Goal: Task Accomplishment & Management: Manage account settings

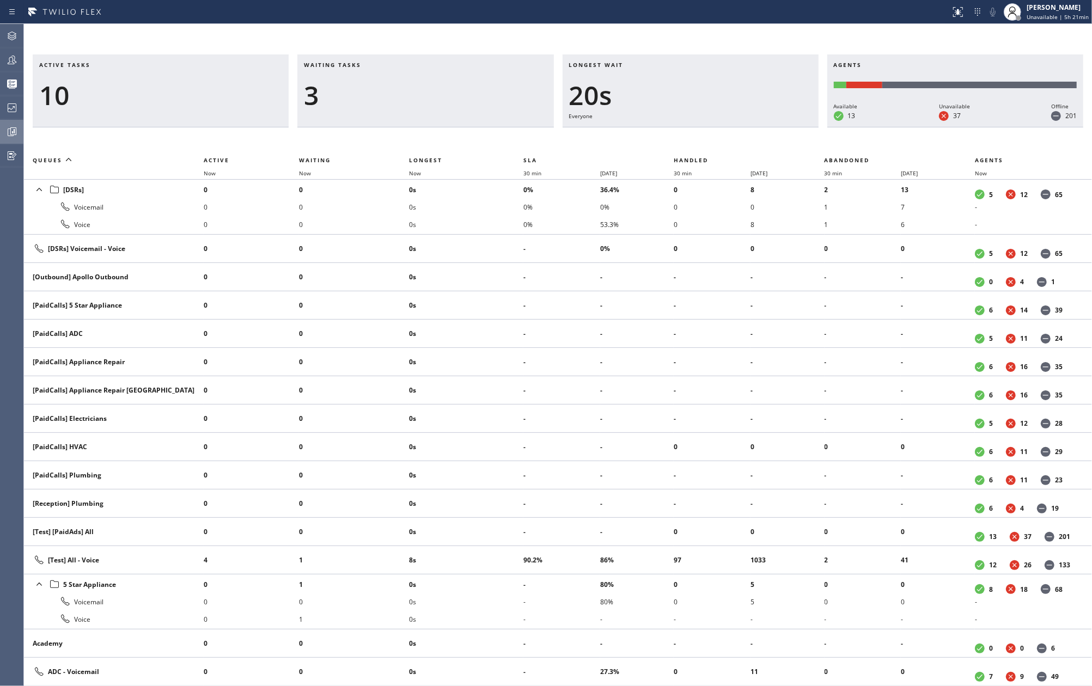
click at [9, 140] on div at bounding box center [12, 132] width 24 height 22
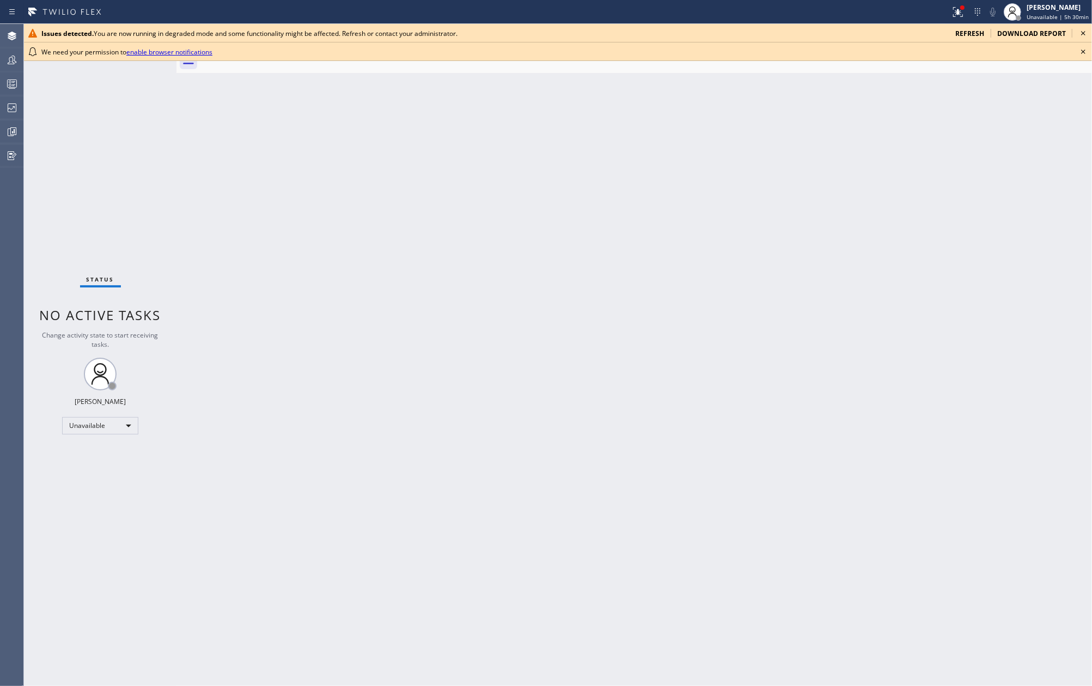
click at [1085, 28] on icon at bounding box center [1083, 33] width 13 height 13
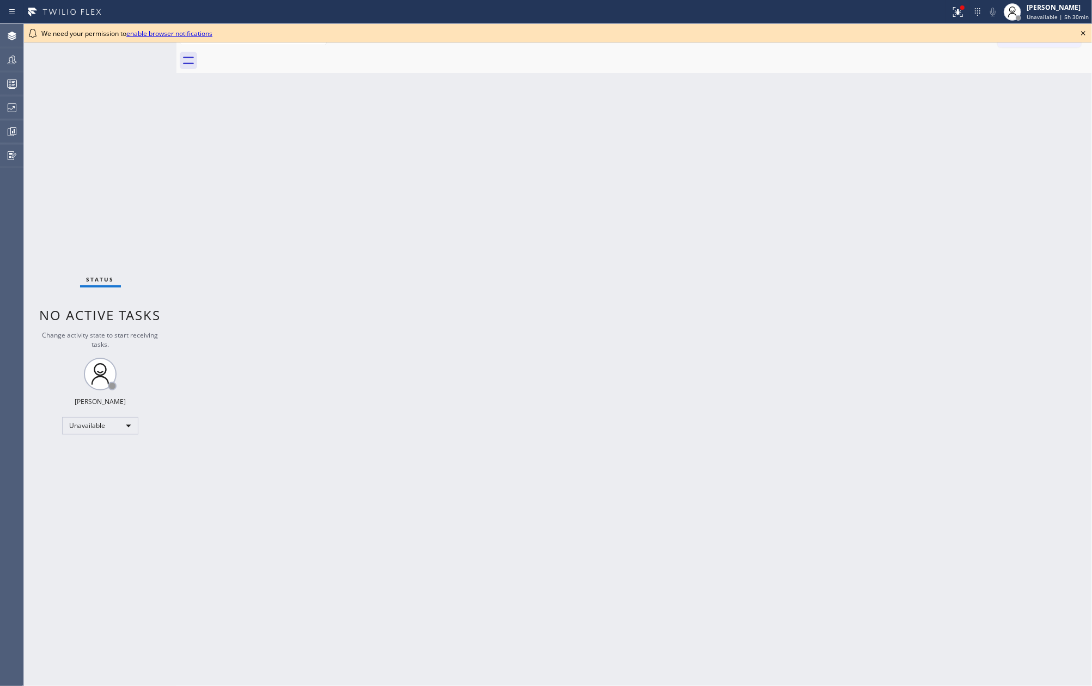
click at [1081, 33] on icon at bounding box center [1083, 33] width 13 height 13
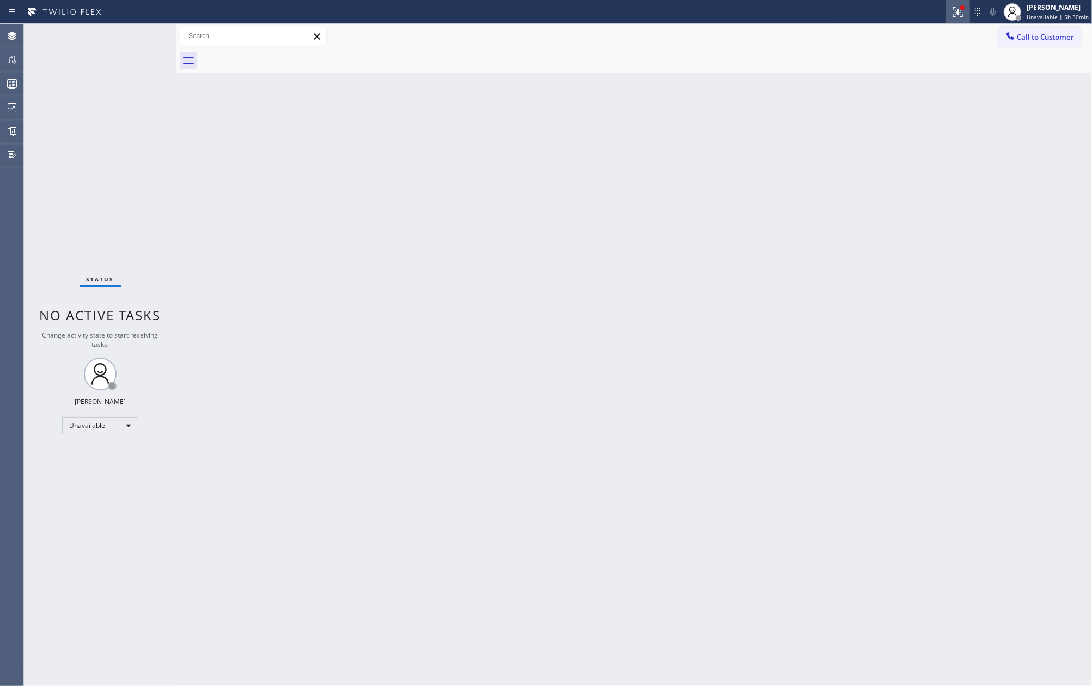
click at [961, 12] on icon at bounding box center [958, 11] width 7 height 4
click at [924, 156] on span "Clear issues" at bounding box center [901, 154] width 51 height 8
click at [9, 81] on circle at bounding box center [10, 82] width 2 height 2
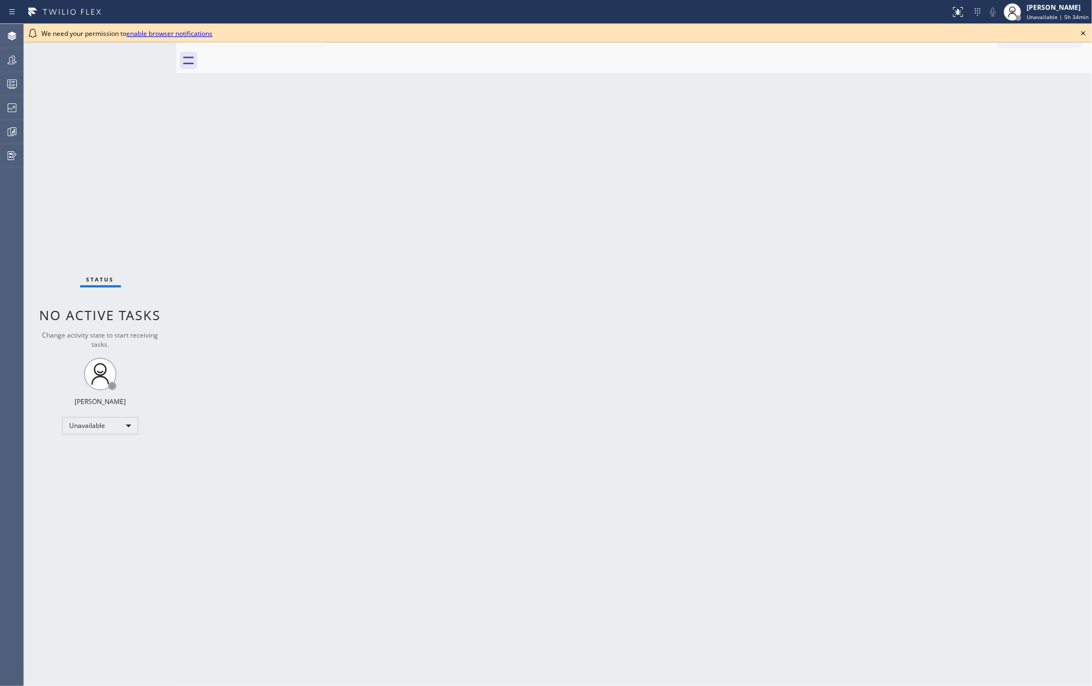
click at [1085, 32] on icon at bounding box center [1083, 33] width 4 height 4
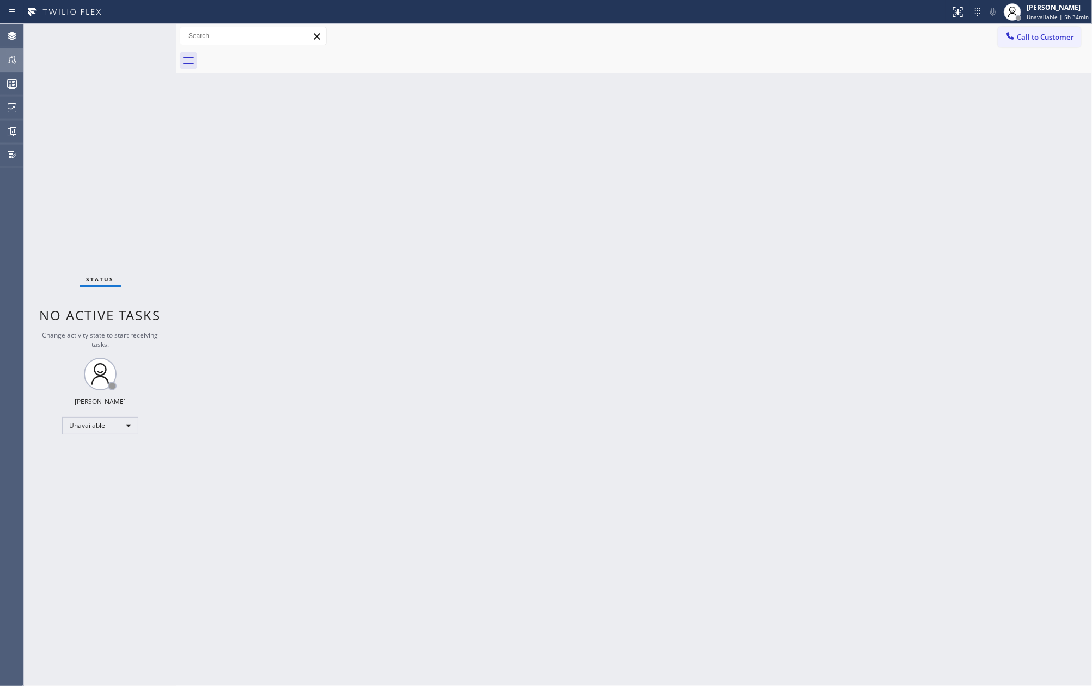
click at [8, 66] on div at bounding box center [12, 60] width 24 height 22
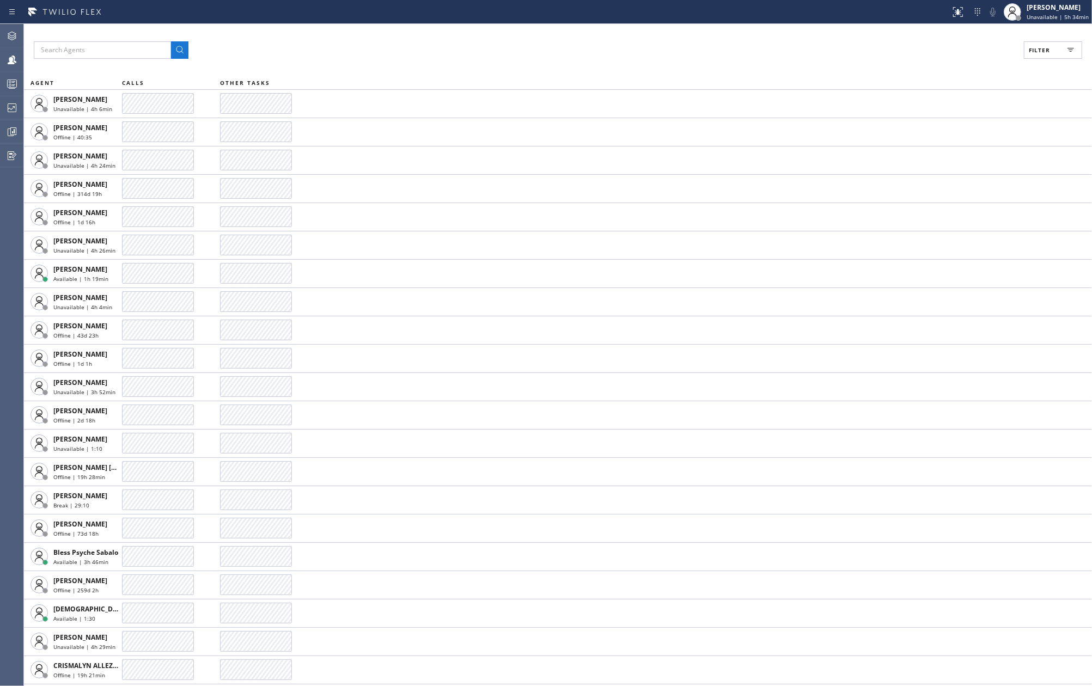
click at [1046, 46] on span "Filter" at bounding box center [1039, 50] width 21 height 8
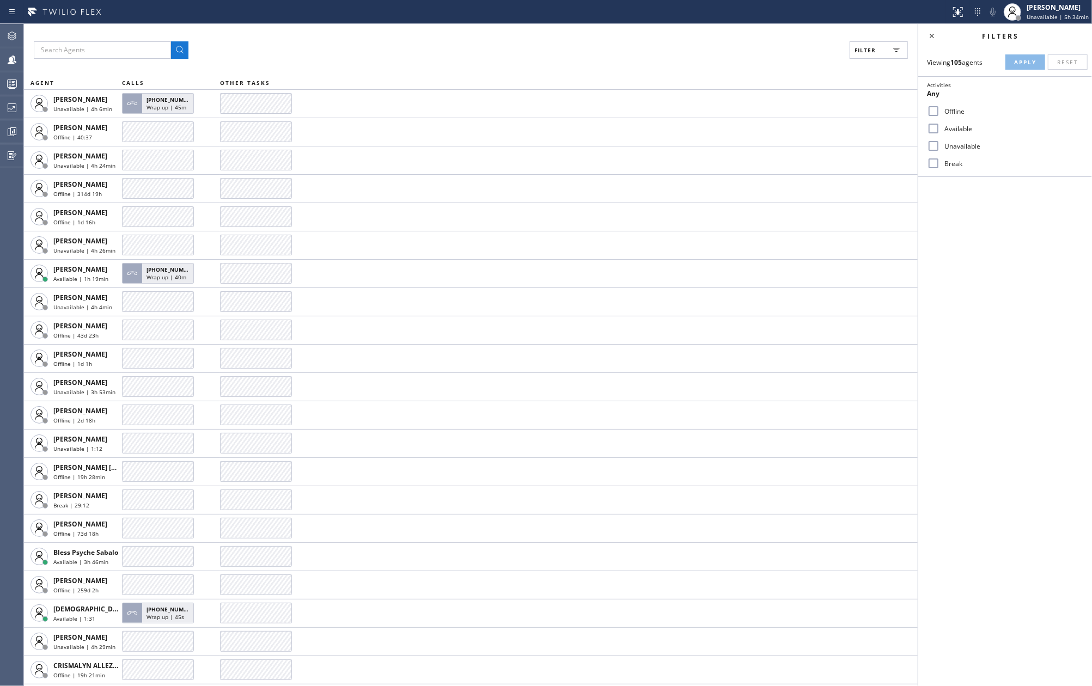
click at [934, 126] on input "Available" at bounding box center [933, 128] width 13 height 13
checkbox input "true"
click at [932, 166] on input "Break" at bounding box center [933, 163] width 13 height 13
click at [1020, 62] on span "Apply" at bounding box center [1025, 62] width 22 height 8
click at [935, 166] on input "Break" at bounding box center [933, 163] width 13 height 13
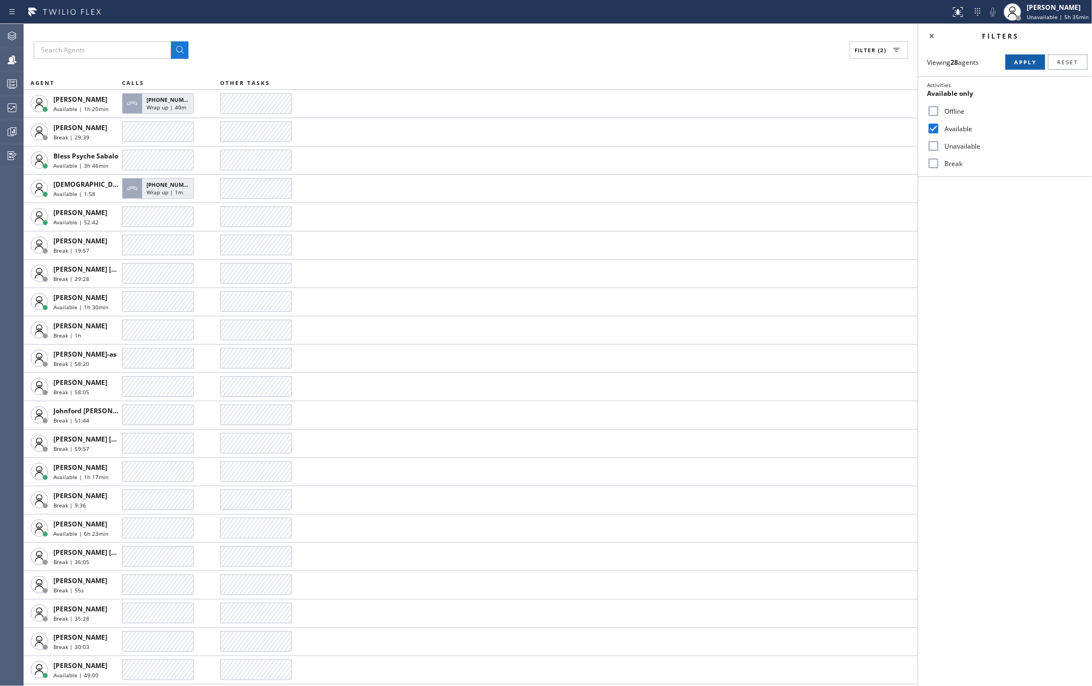
click at [1026, 57] on button "Apply" at bounding box center [1025, 61] width 40 height 15
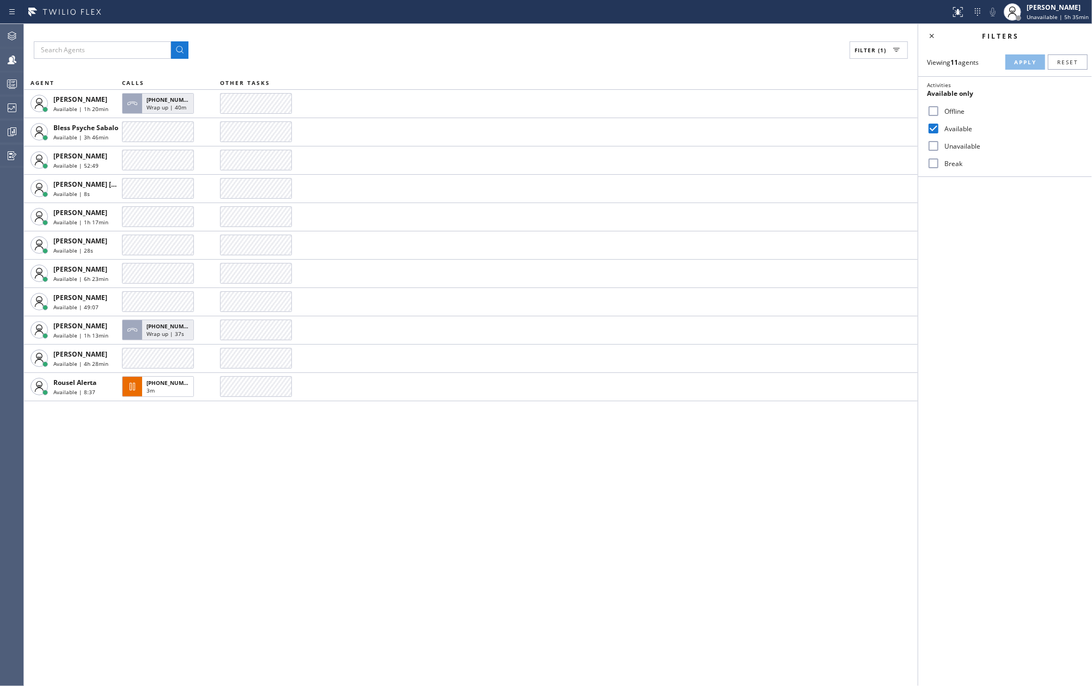
click at [935, 164] on input "Break" at bounding box center [933, 163] width 13 height 13
click at [1017, 64] on span "Apply" at bounding box center [1025, 62] width 22 height 8
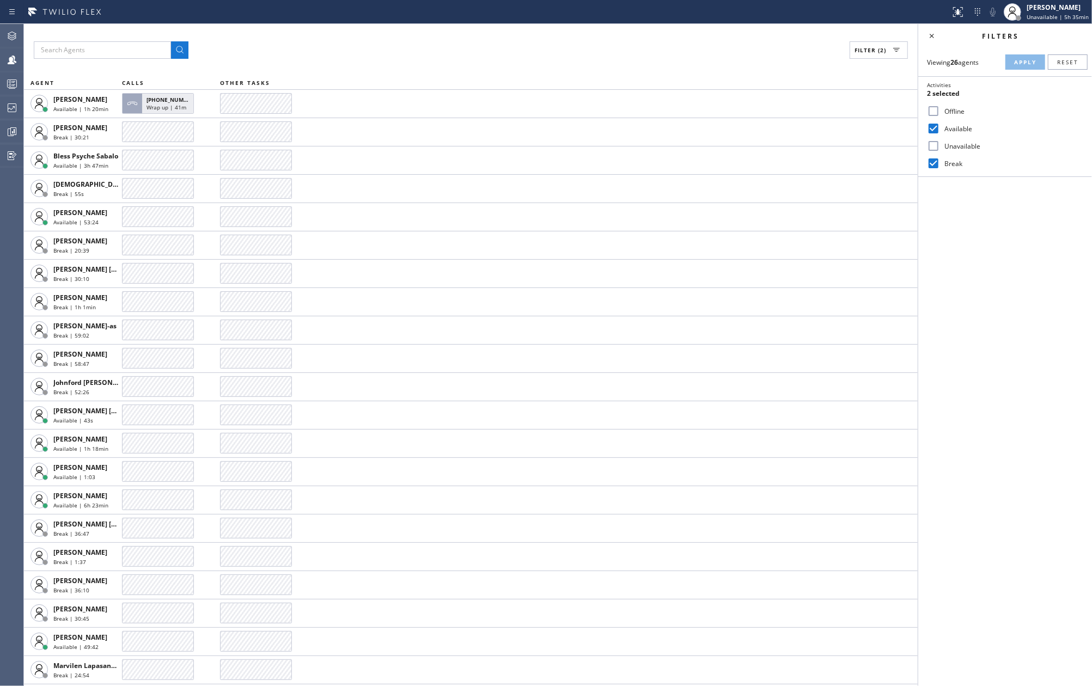
click at [519, 29] on div "Filter (2) AGENT CALLS OTHER TASKS Amir Asamov Available | 1h 20min +1619496316…" at bounding box center [471, 355] width 894 height 662
click at [931, 159] on input "Break" at bounding box center [933, 163] width 13 height 13
click at [1011, 63] on button "Apply" at bounding box center [1025, 61] width 40 height 15
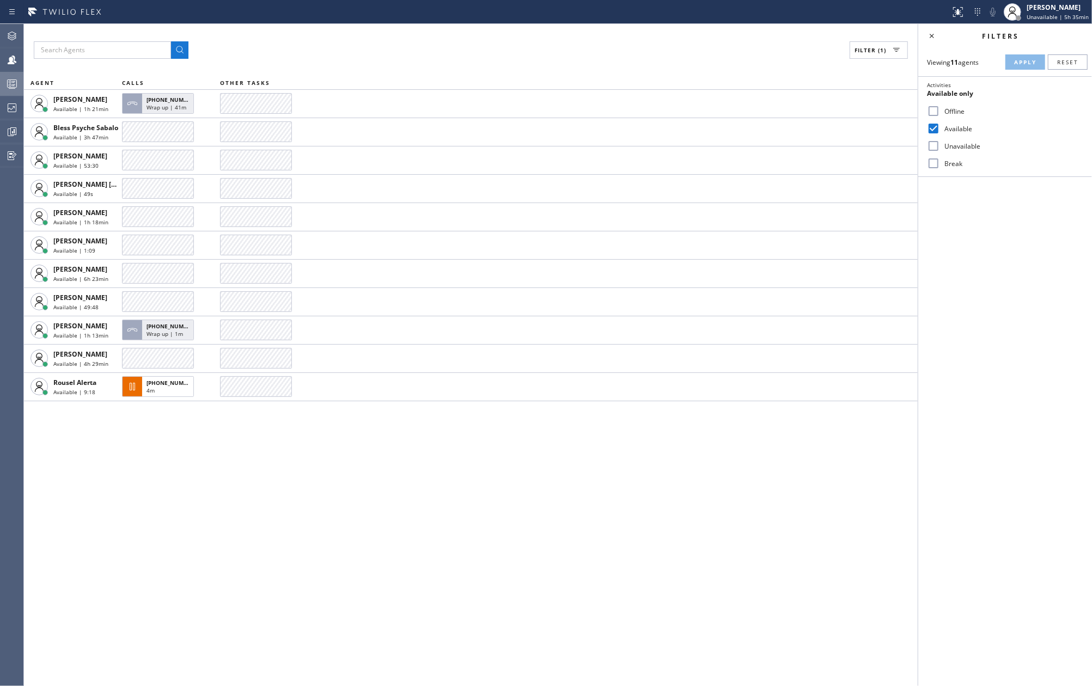
click at [16, 80] on rect at bounding box center [12, 84] width 9 height 8
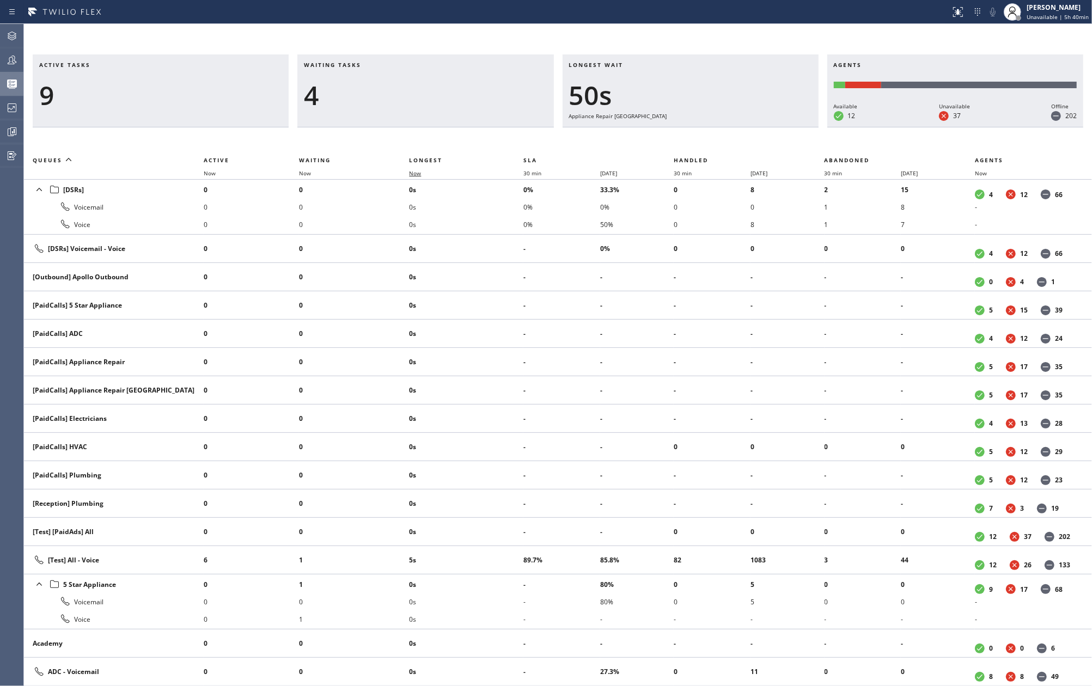
click at [417, 173] on span "Now" at bounding box center [415, 173] width 12 height 8
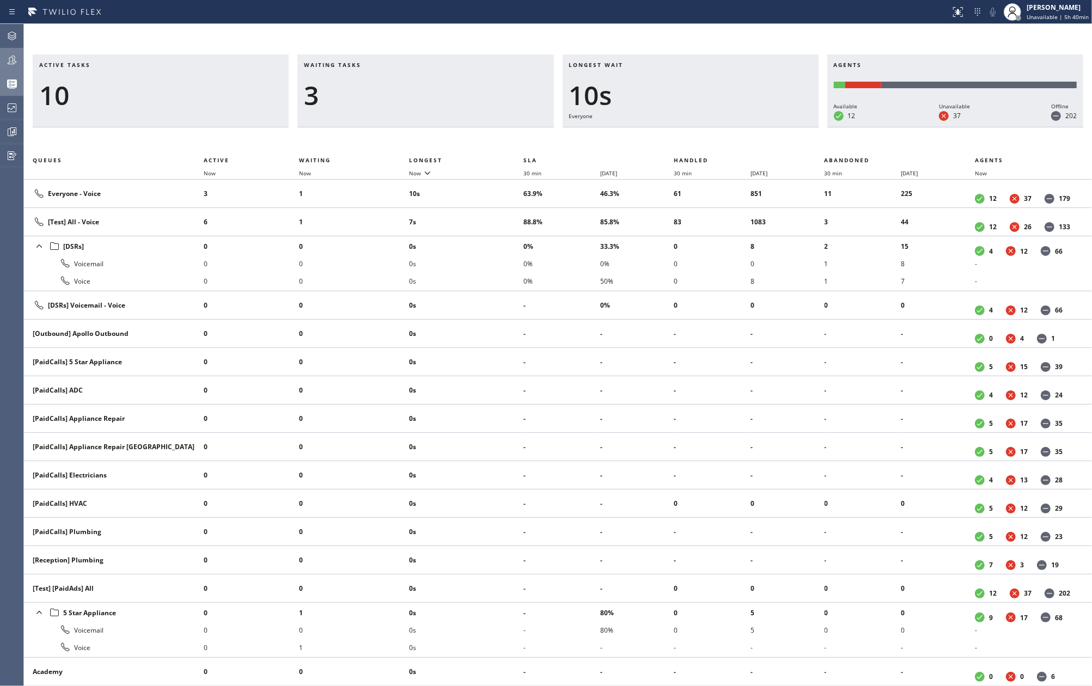
click at [14, 60] on icon at bounding box center [12, 60] width 9 height 9
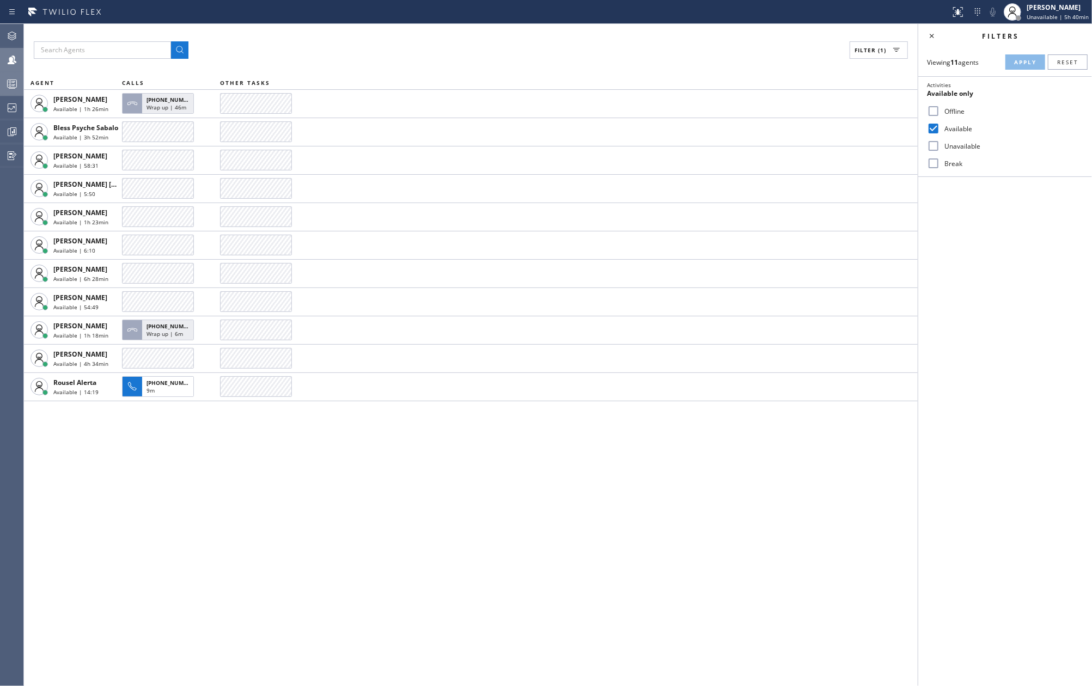
click at [933, 160] on input "Break" at bounding box center [933, 163] width 13 height 13
click at [1016, 62] on span "Apply" at bounding box center [1025, 62] width 22 height 8
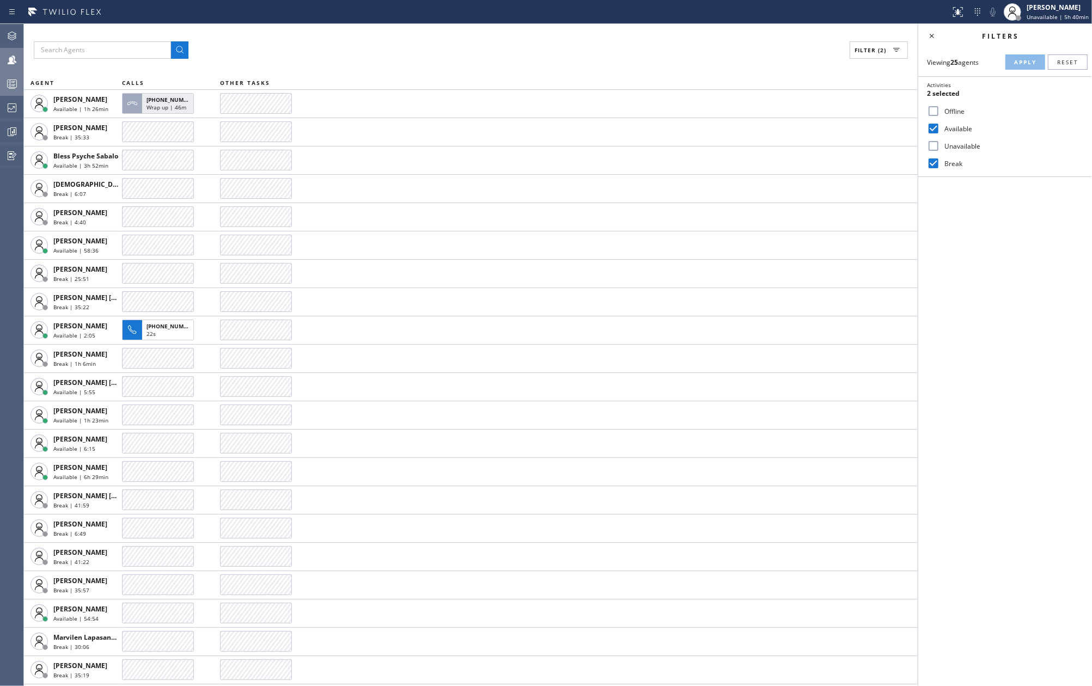
click at [935, 161] on input "Break" at bounding box center [933, 163] width 13 height 13
checkbox input "false"
click at [1015, 68] on button "Apply" at bounding box center [1025, 61] width 40 height 15
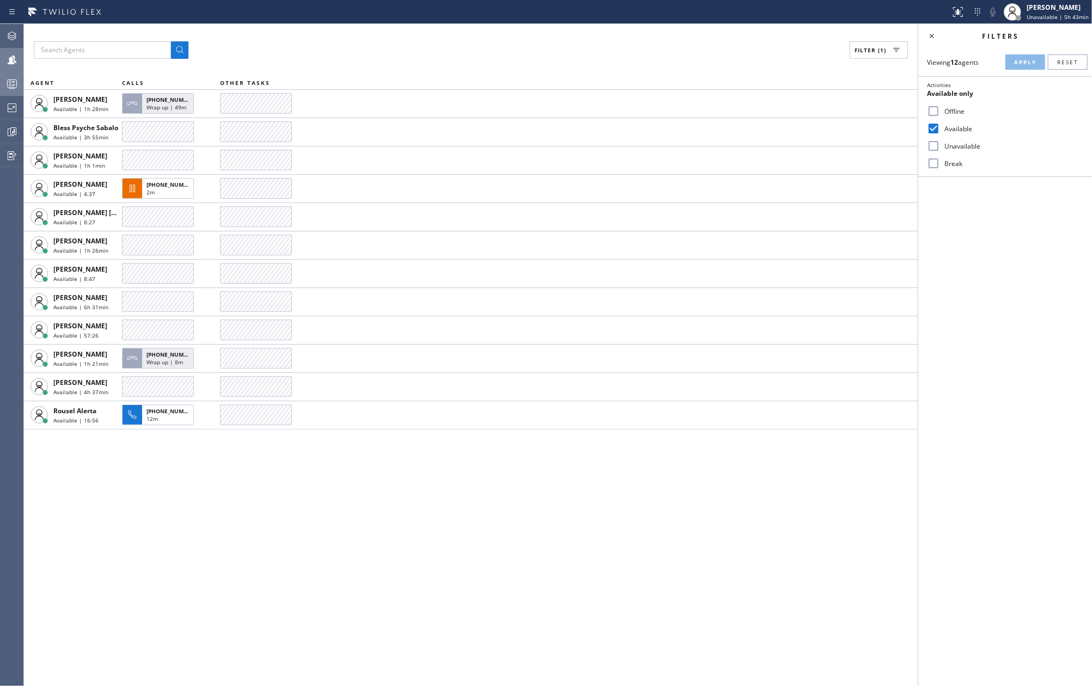
click at [15, 85] on icon at bounding box center [11, 83] width 13 height 13
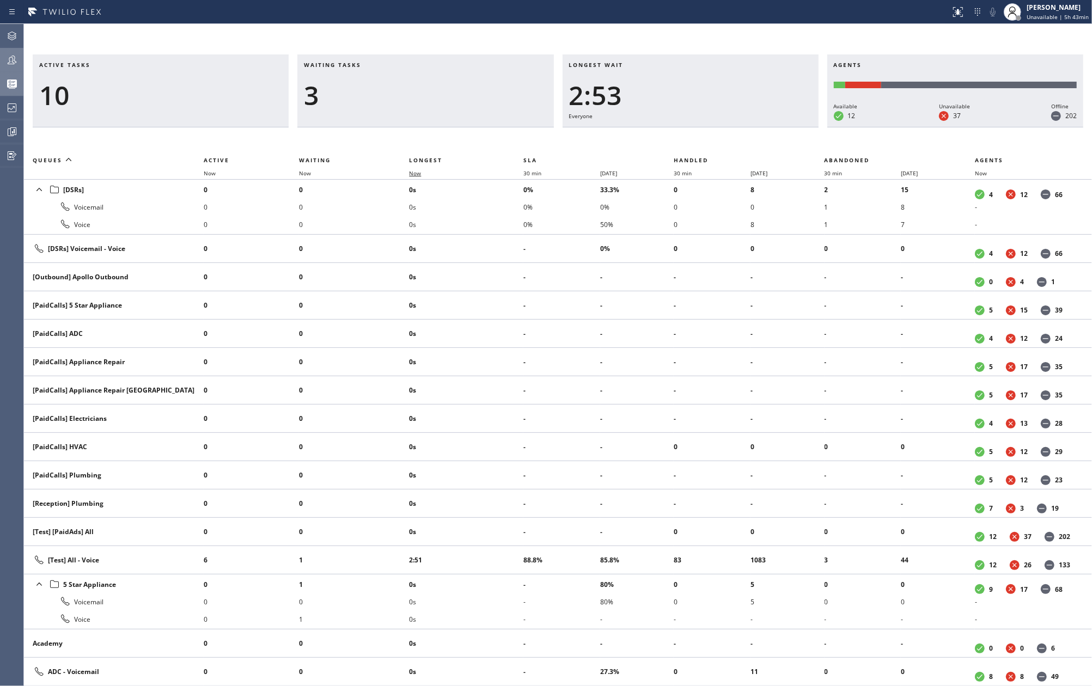
click at [416, 172] on span "Now" at bounding box center [415, 173] width 12 height 8
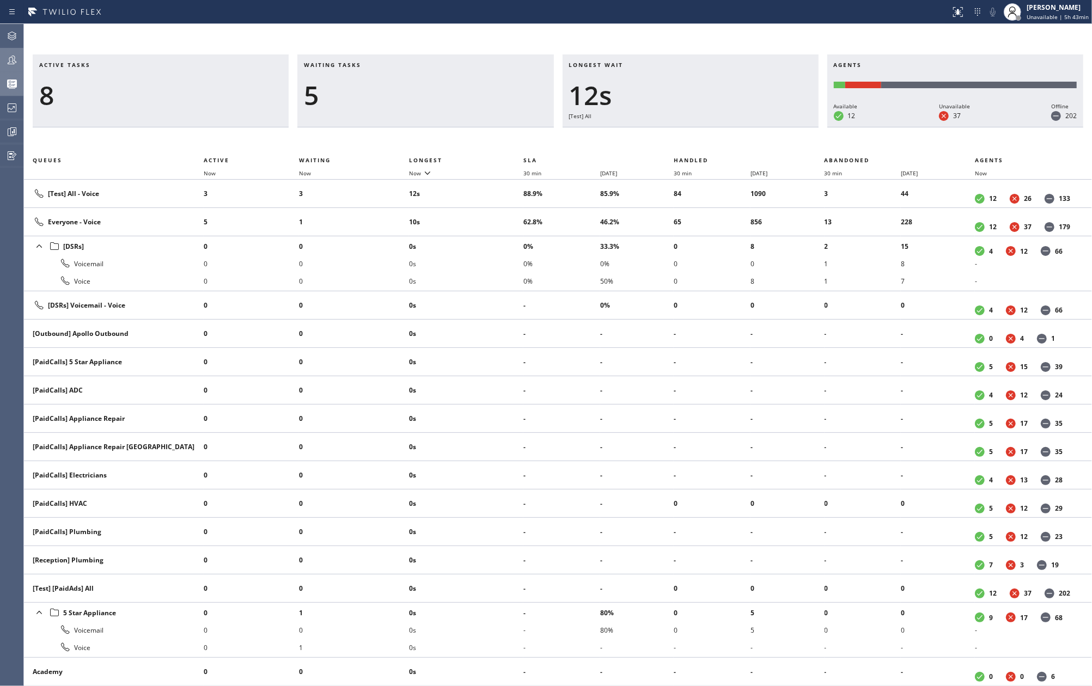
click at [16, 59] on icon at bounding box center [11, 59] width 13 height 13
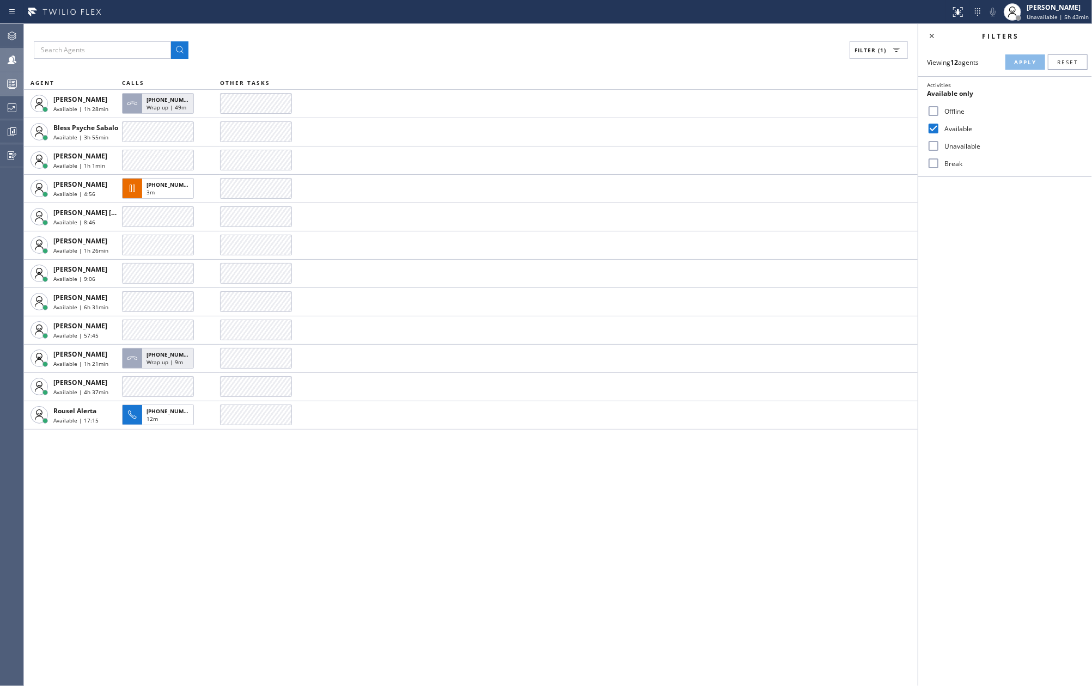
click at [15, 80] on rect at bounding box center [12, 84] width 9 height 8
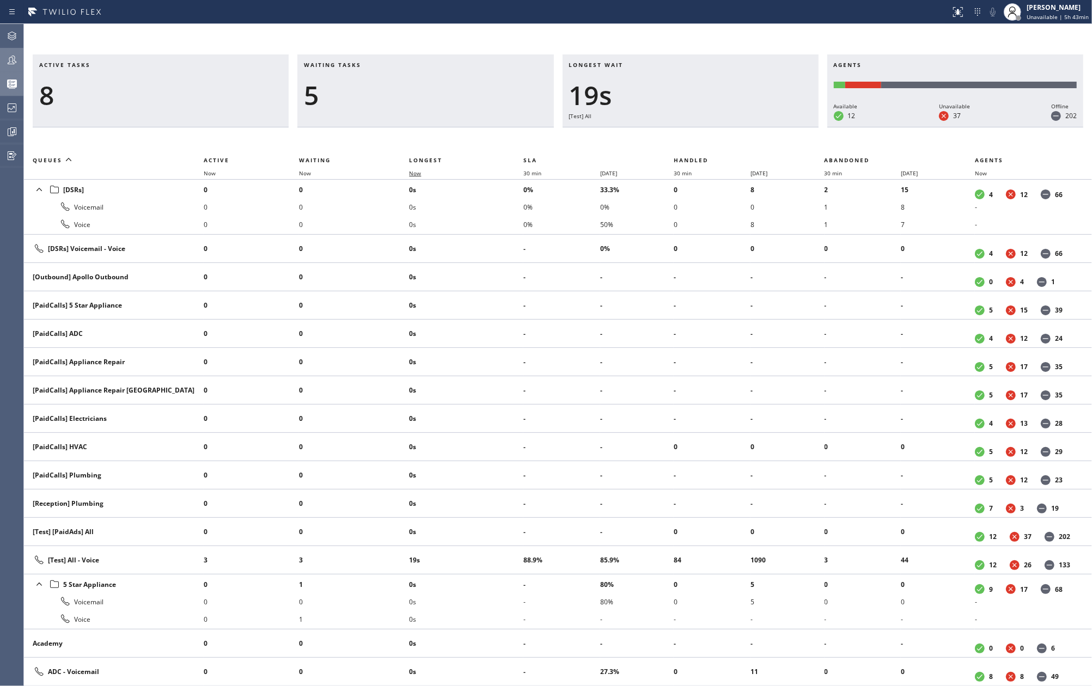
click at [425, 173] on span "Now" at bounding box center [421, 173] width 25 height 8
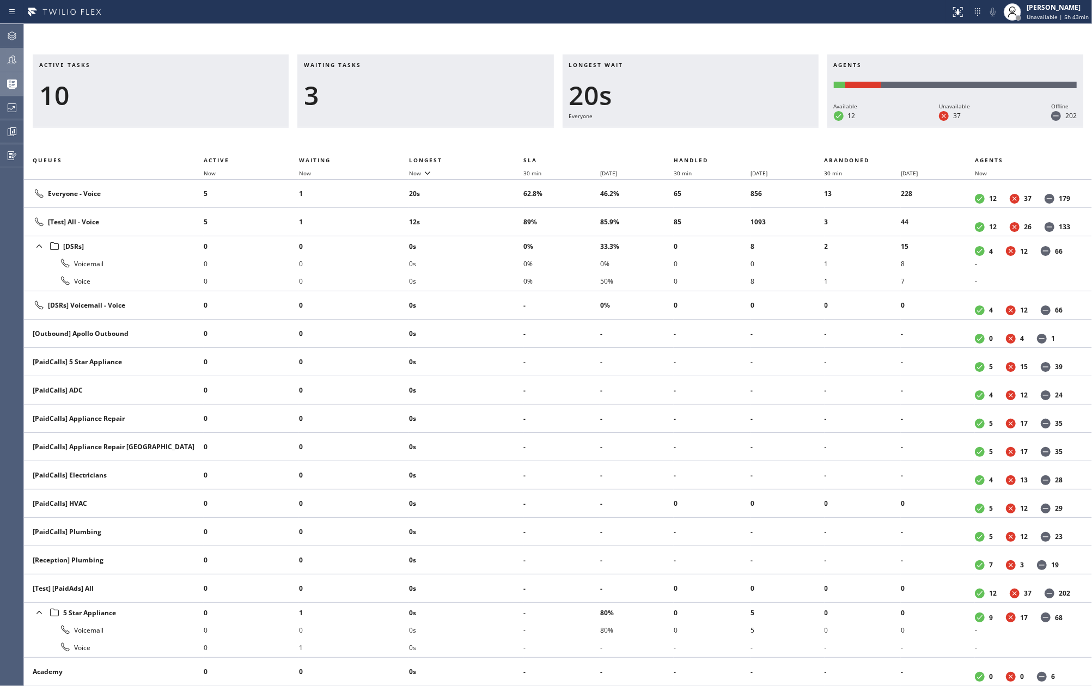
click at [15, 58] on icon at bounding box center [11, 59] width 13 height 13
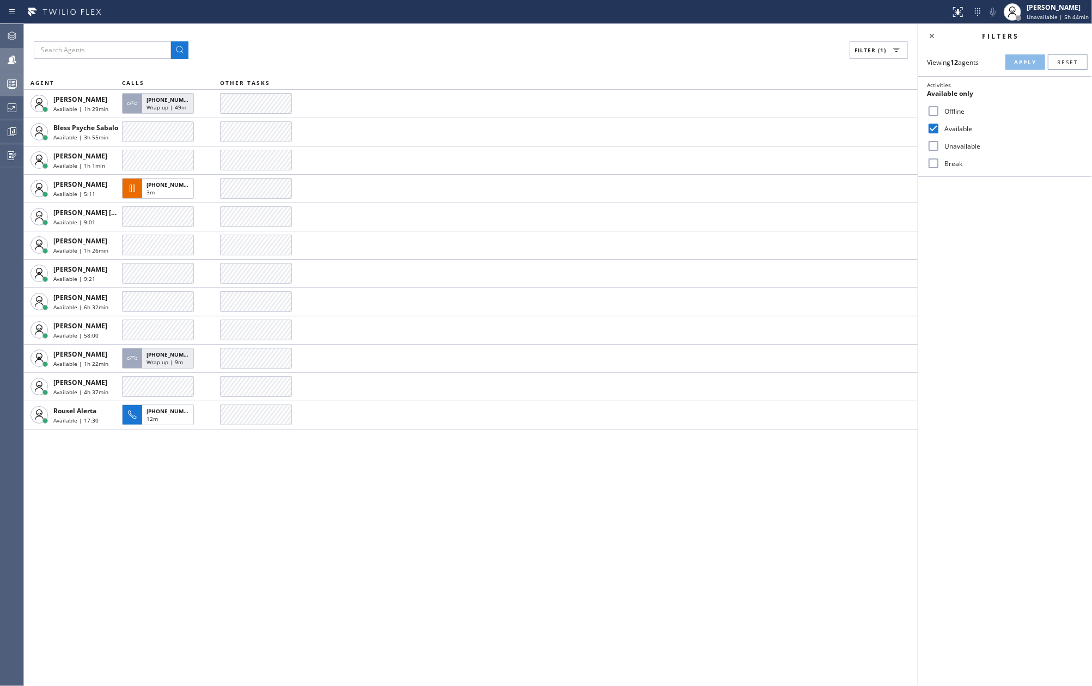
click at [15, 88] on icon at bounding box center [11, 83] width 13 height 13
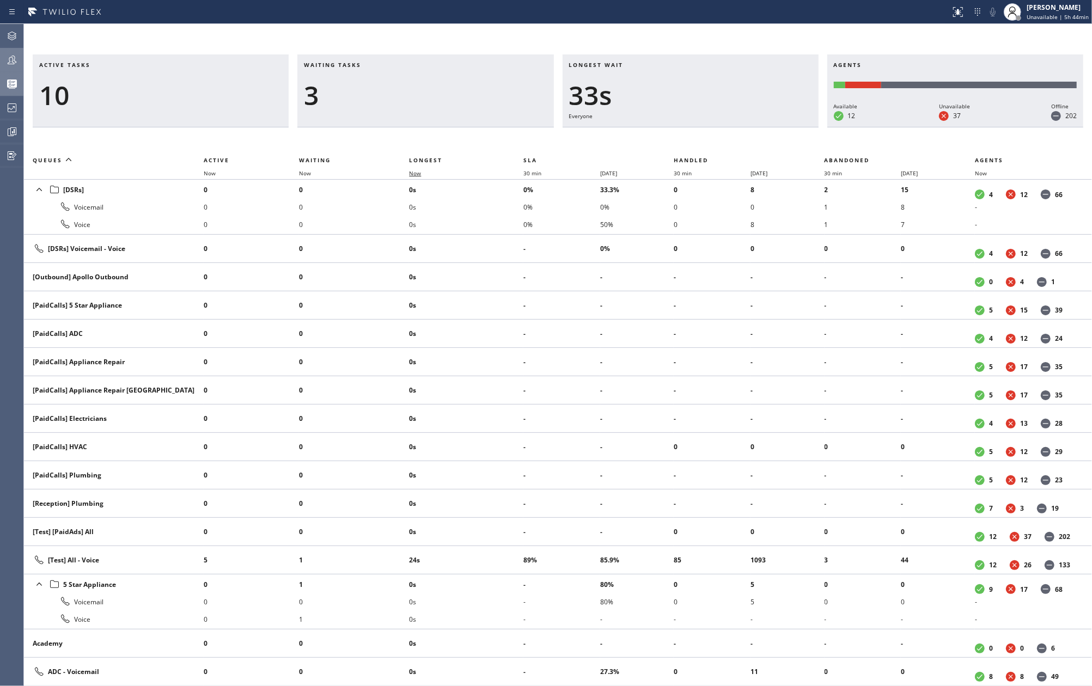
click at [420, 170] on span "Now" at bounding box center [415, 173] width 12 height 8
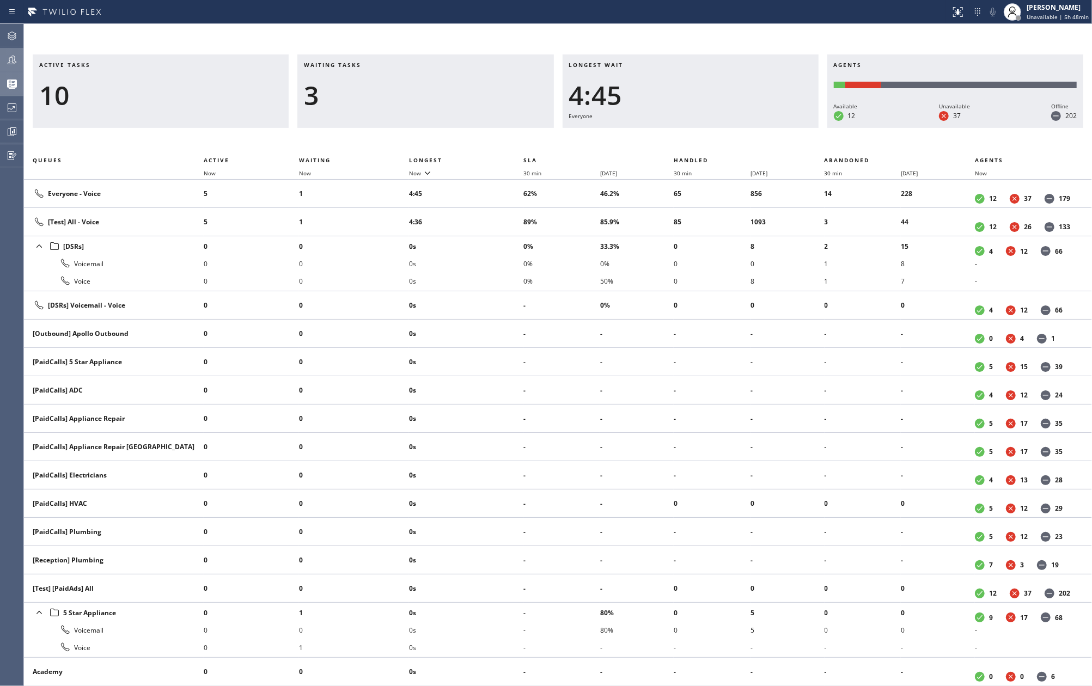
click at [11, 59] on icon at bounding box center [11, 59] width 13 height 13
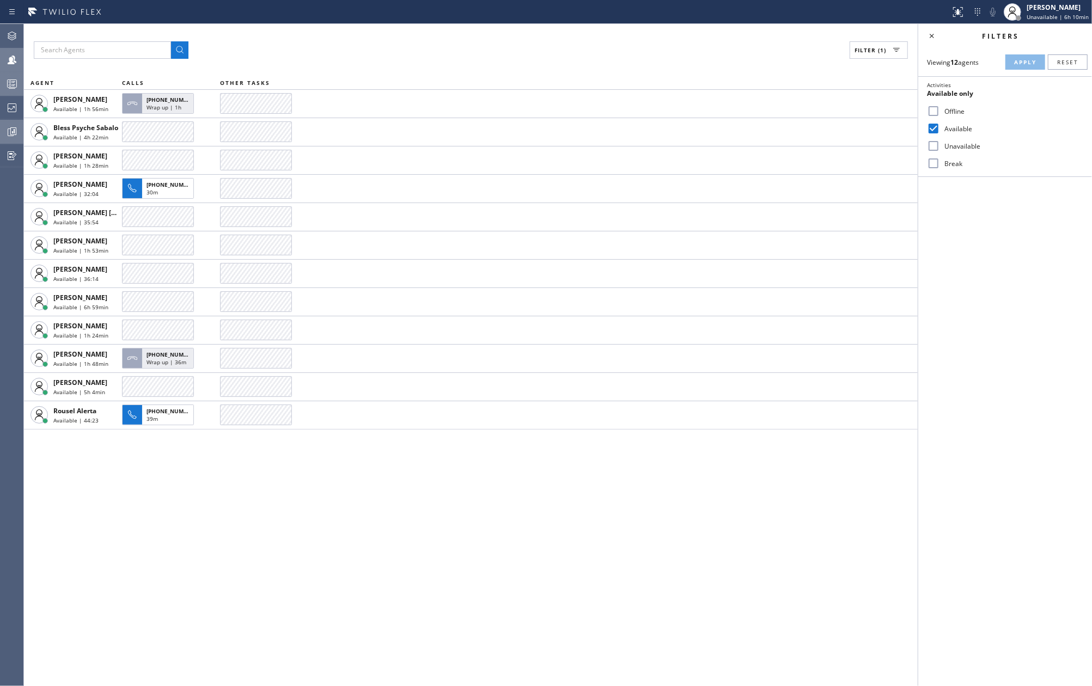
click at [15, 129] on icon at bounding box center [11, 131] width 13 height 13
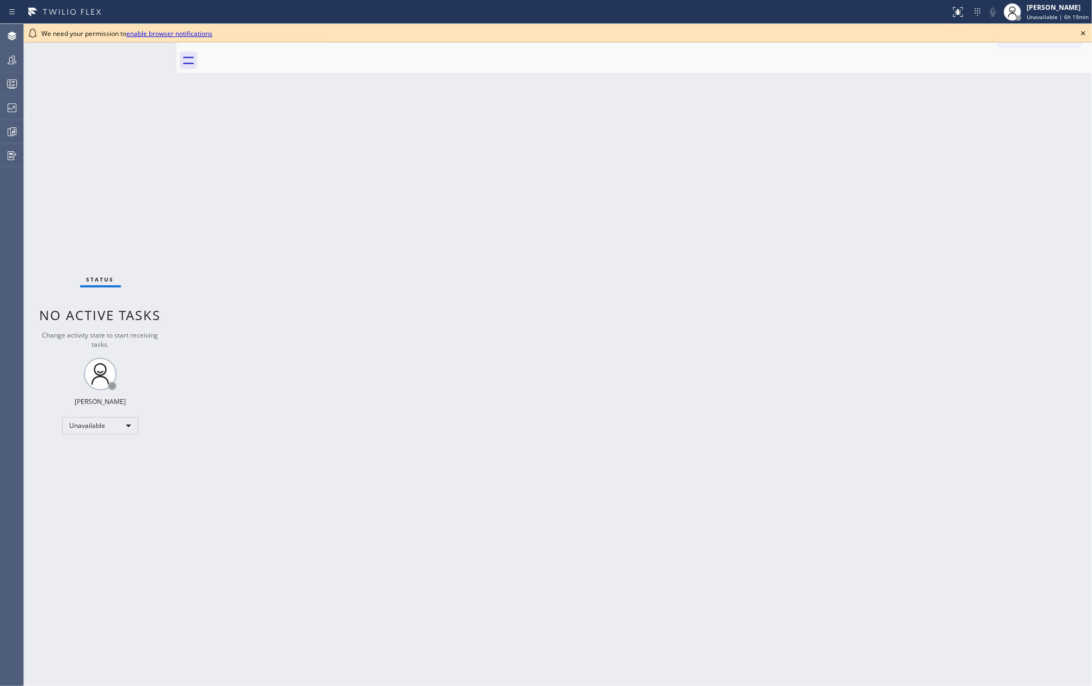
click at [560, 303] on div "Back to Dashboard Change Sender ID Customers Technicians Select a contact Outbo…" at bounding box center [633, 355] width 915 height 662
click at [11, 82] on circle at bounding box center [10, 82] width 2 height 2
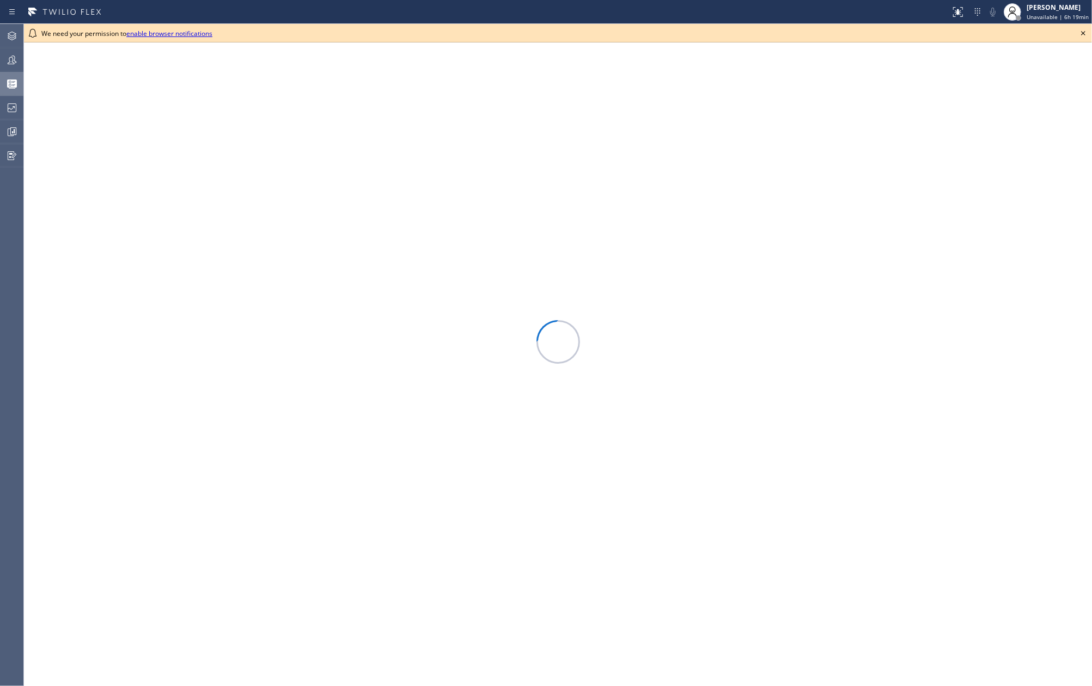
click at [1083, 35] on icon at bounding box center [1083, 33] width 13 height 13
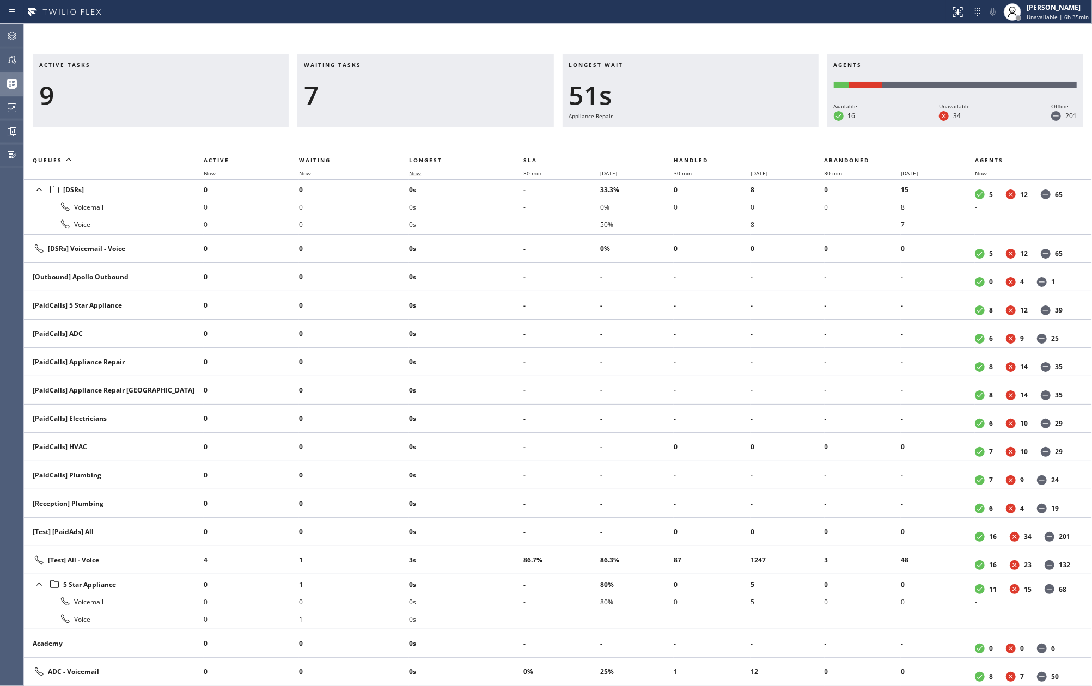
click at [419, 173] on span "Now" at bounding box center [415, 173] width 12 height 8
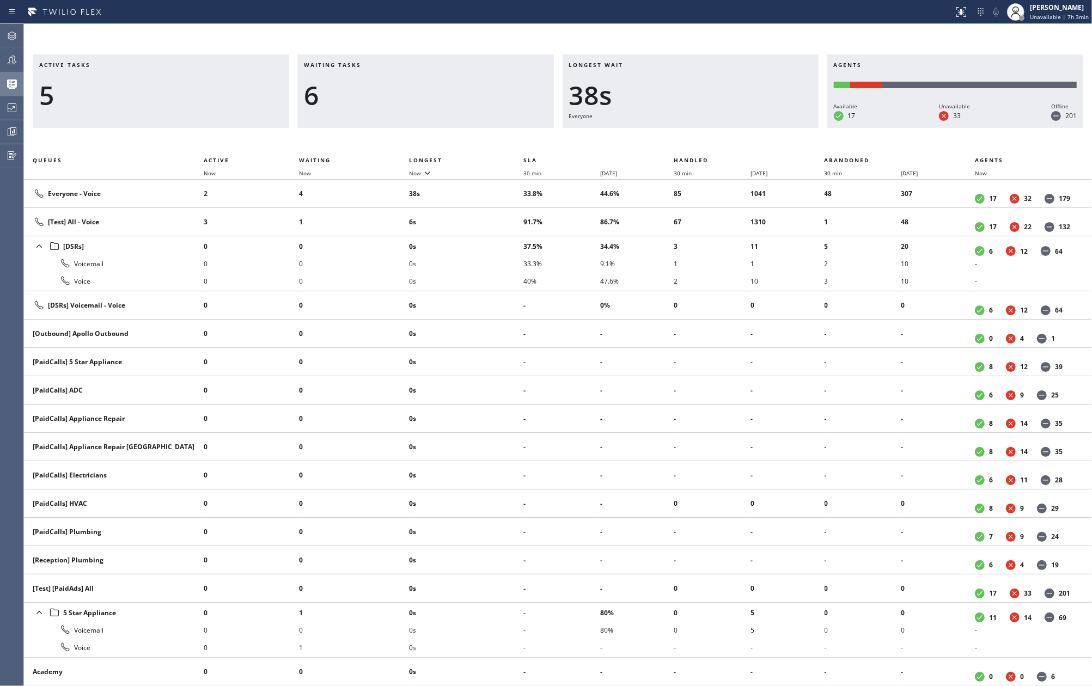
click at [382, 25] on div "Active tasks 5 Waiting tasks 6 Longest wait 38s Everyone Agents Available 17 Un…" at bounding box center [558, 355] width 1068 height 662
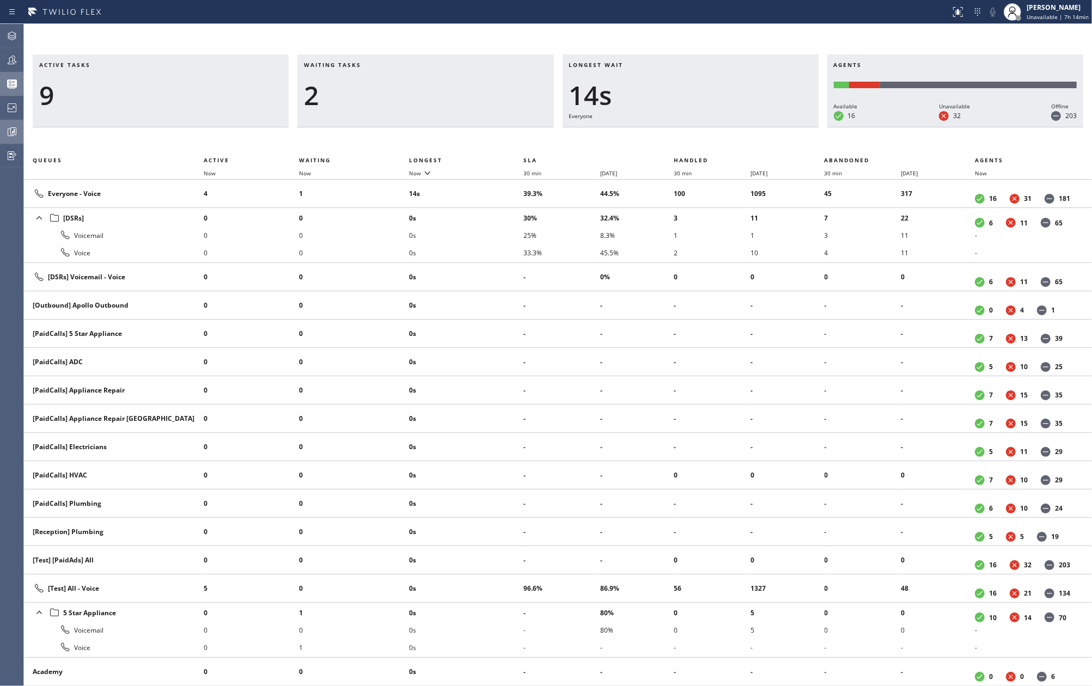
click at [8, 133] on icon at bounding box center [12, 132] width 8 height 8
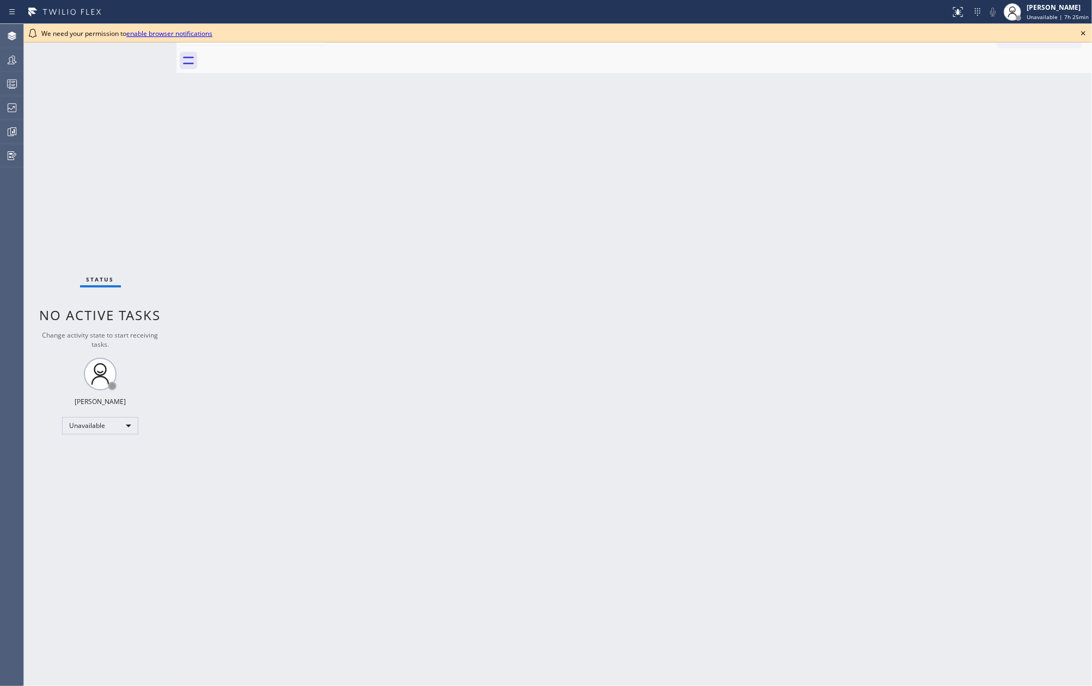
click at [1079, 29] on icon at bounding box center [1083, 33] width 13 height 13
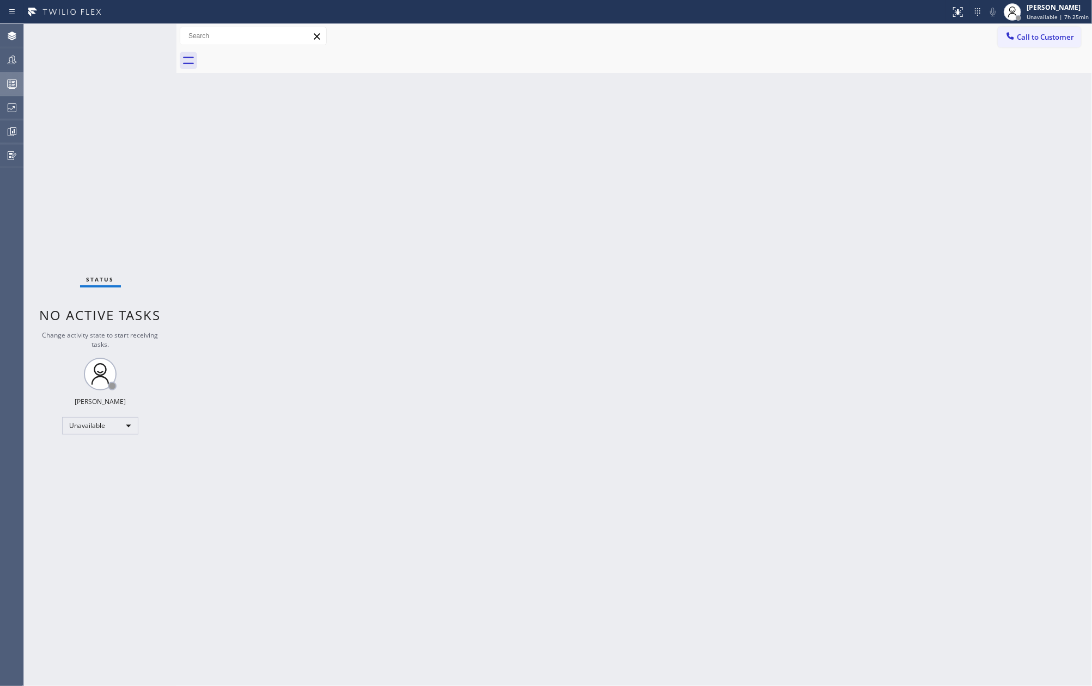
click at [16, 81] on icon at bounding box center [11, 83] width 13 height 13
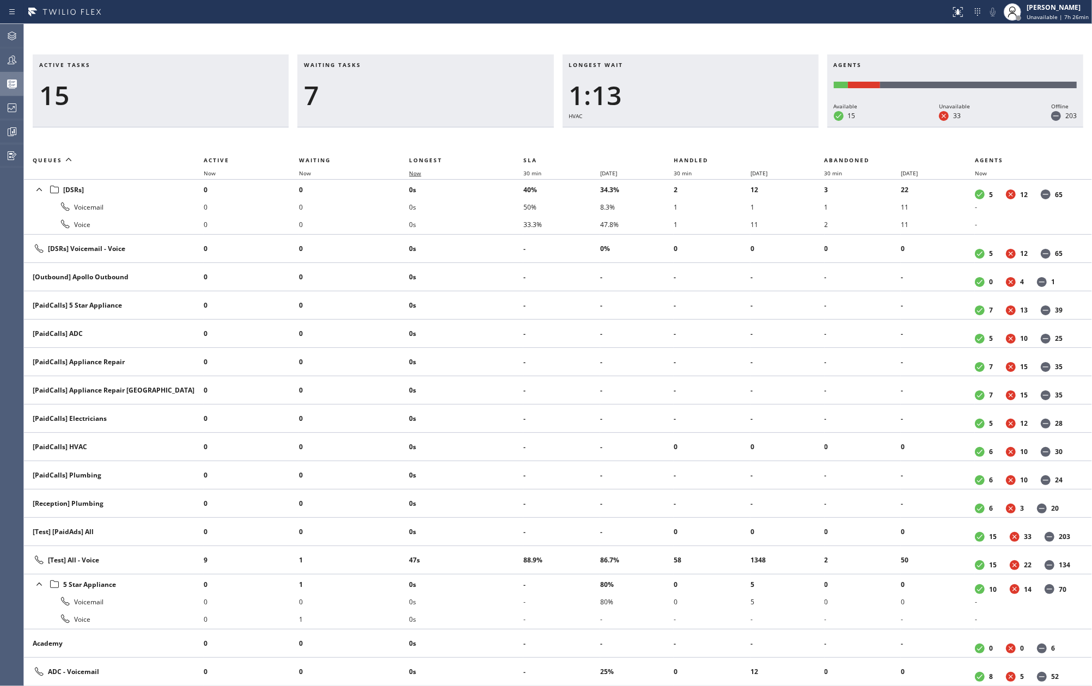
click at [419, 170] on span "Now" at bounding box center [415, 173] width 12 height 8
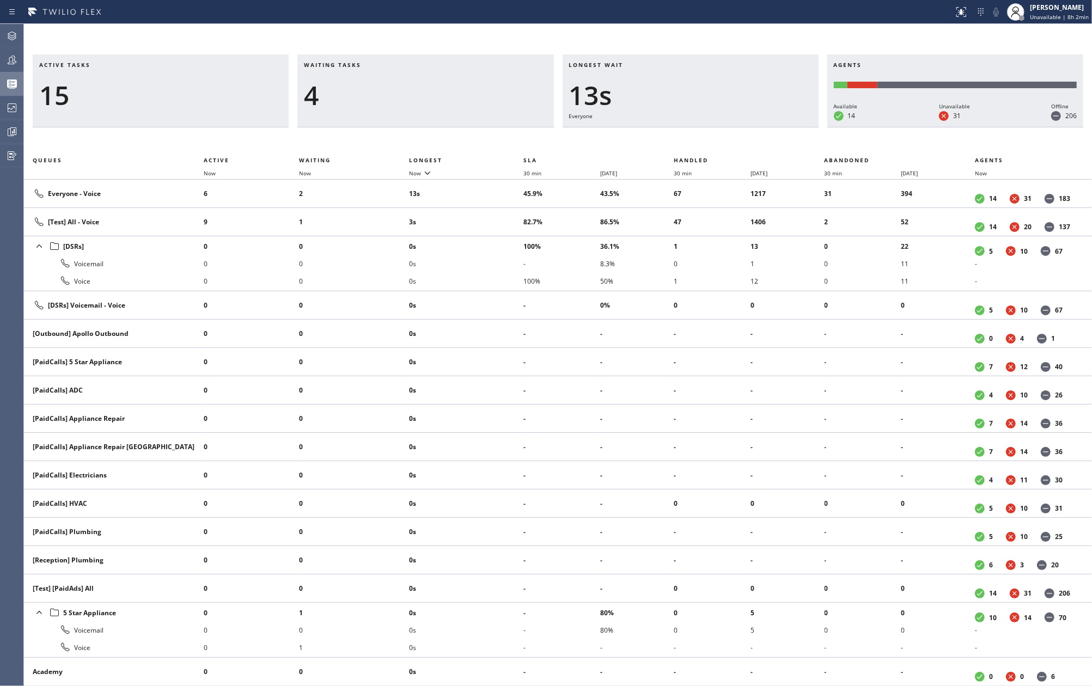
click at [205, 82] on div "15" at bounding box center [160, 96] width 243 height 32
click at [16, 129] on icon at bounding box center [11, 131] width 13 height 13
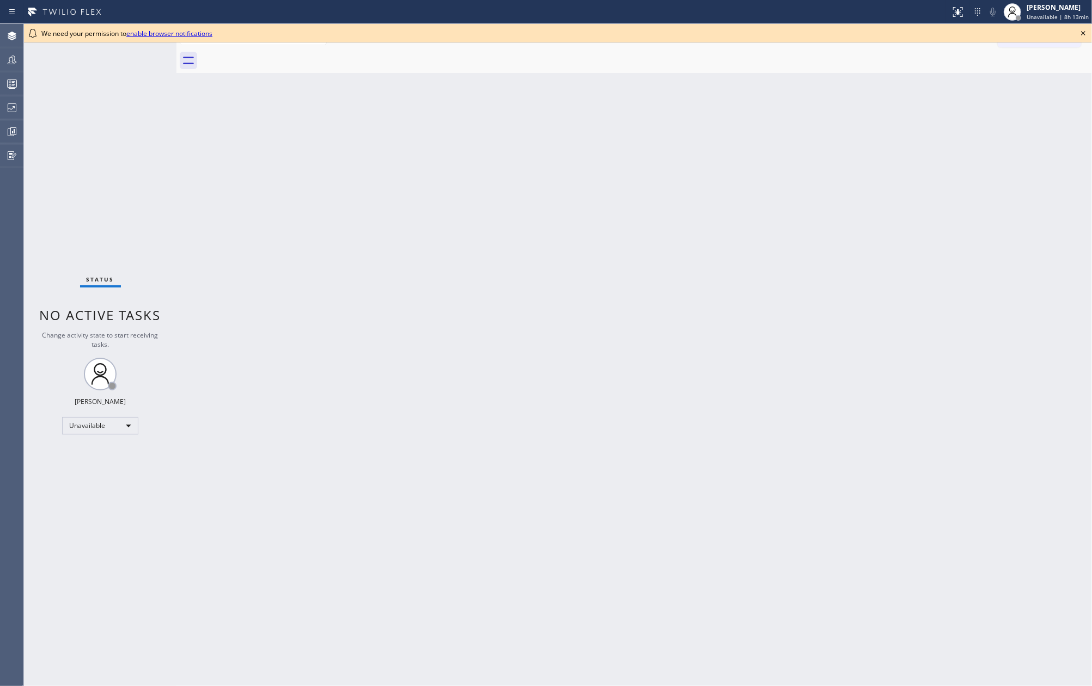
click at [353, 297] on div "Back to Dashboard Change Sender ID Customers Technicians Select a contact Outbo…" at bounding box center [633, 355] width 915 height 662
click at [391, 278] on div "Back to Dashboard Change Sender ID Customers Technicians Select a contact Outbo…" at bounding box center [633, 355] width 915 height 662
click at [437, 212] on div "Back to Dashboard Change Sender ID Customers Technicians Select a contact Outbo…" at bounding box center [633, 355] width 915 height 662
click at [313, 155] on div "Back to Dashboard Change Sender ID Customers Technicians Select a contact Outbo…" at bounding box center [633, 355] width 915 height 662
click at [1079, 31] on icon at bounding box center [1083, 33] width 13 height 13
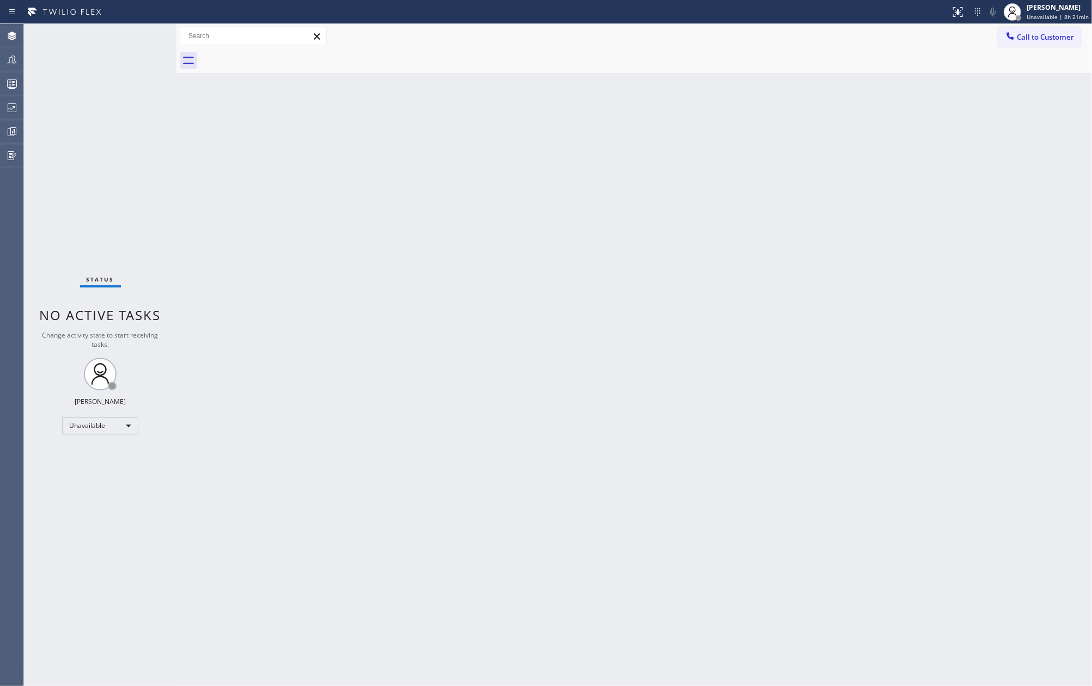
click at [857, 194] on div "Back to Dashboard Change Sender ID Customers Technicians Select a contact Outbo…" at bounding box center [633, 355] width 915 height 662
click at [14, 131] on icon at bounding box center [13, 131] width 3 height 4
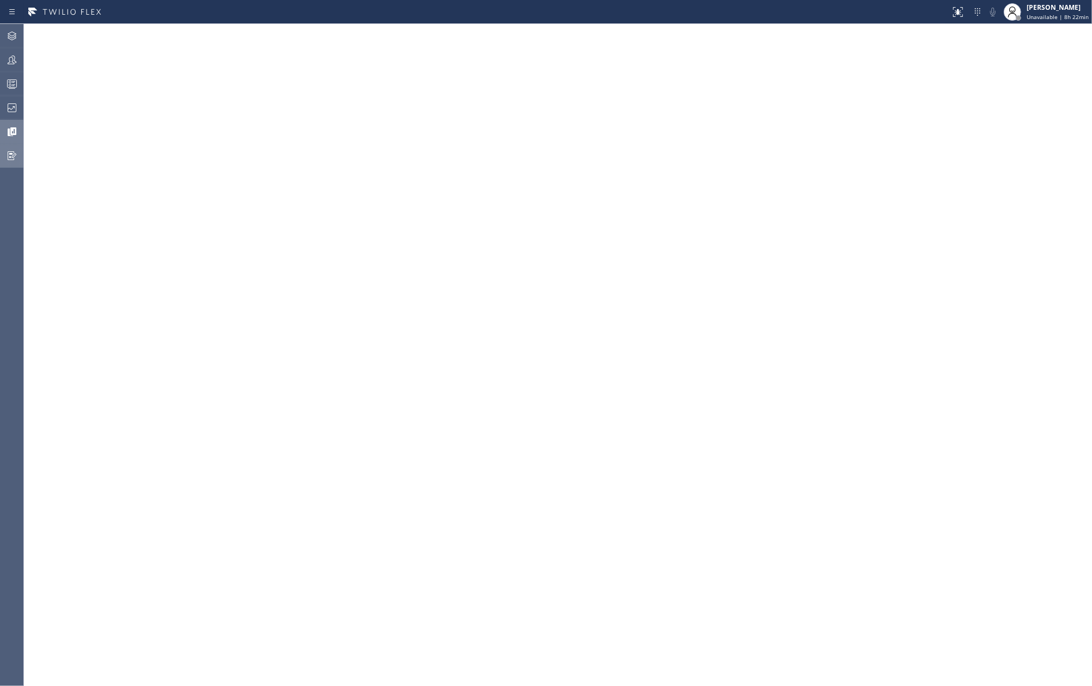
click at [12, 149] on icon at bounding box center [11, 155] width 13 height 13
click at [8, 33] on icon at bounding box center [11, 35] width 13 height 13
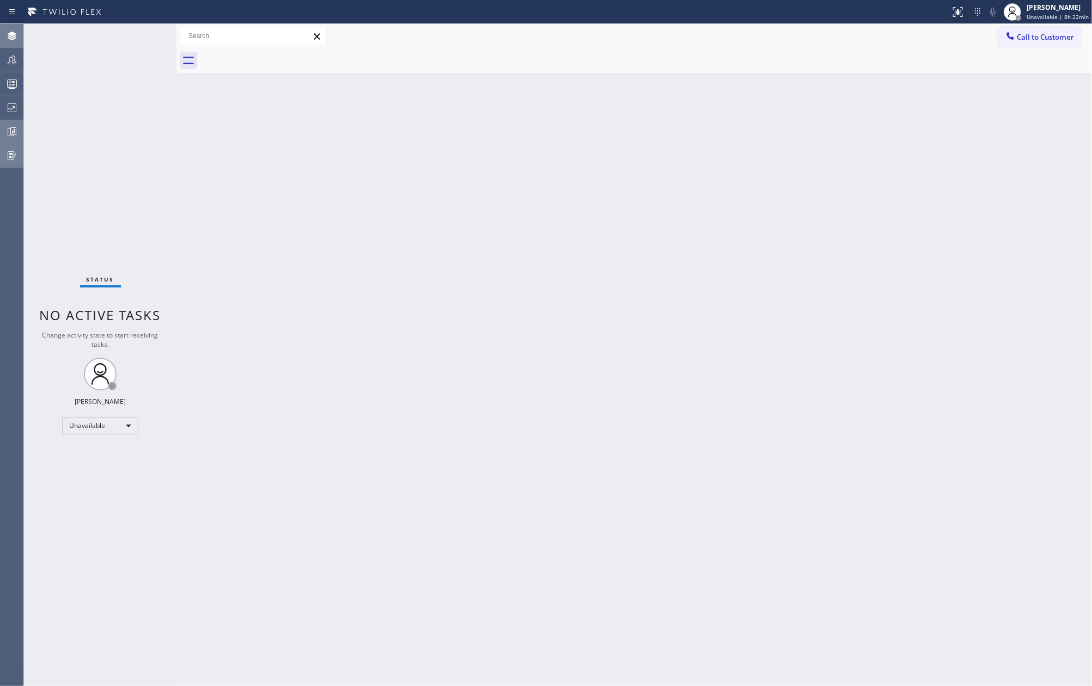
click at [8, 33] on icon at bounding box center [11, 35] width 13 height 13
click at [12, 130] on icon at bounding box center [11, 131] width 13 height 13
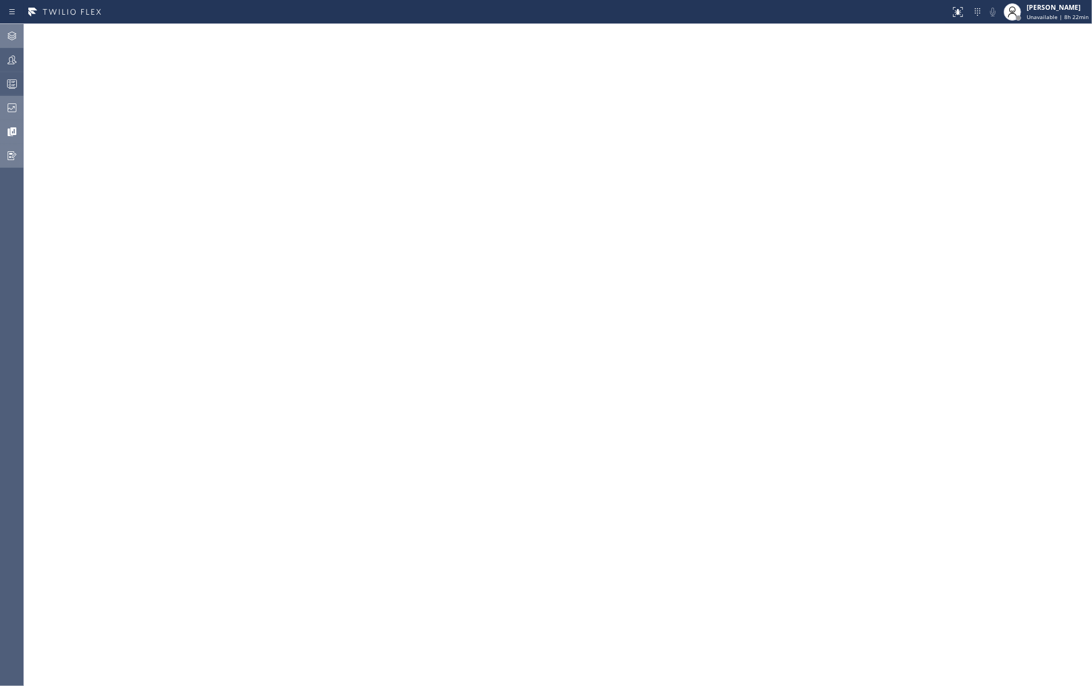
click at [16, 109] on icon at bounding box center [12, 107] width 9 height 9
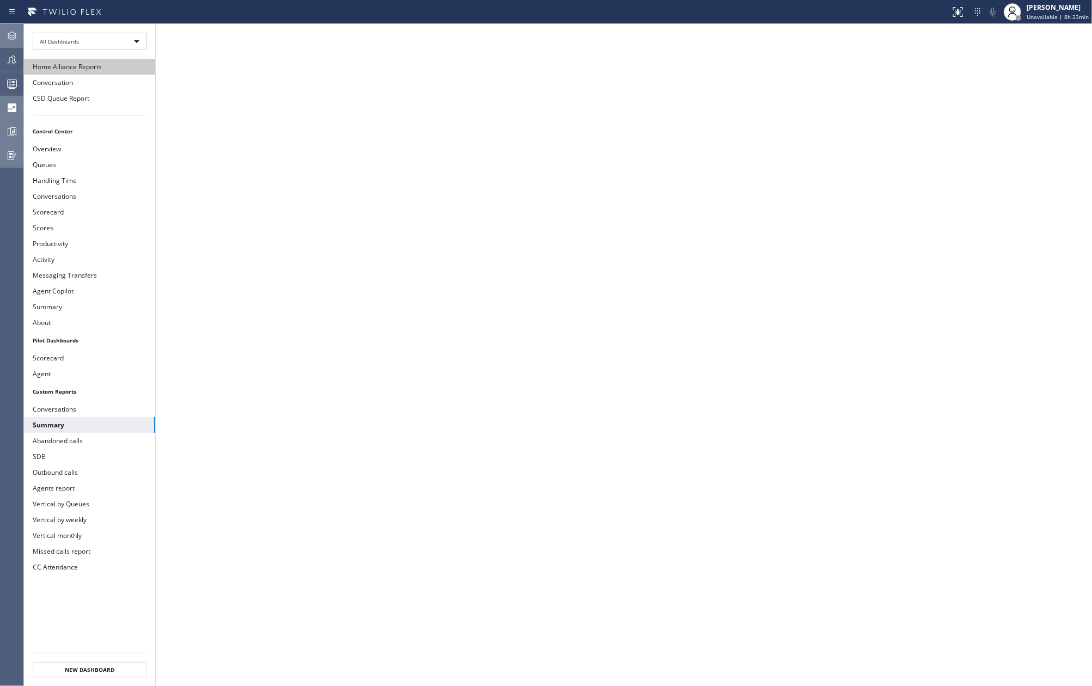
click at [105, 61] on button "Home Alliance Reports" at bounding box center [89, 67] width 131 height 16
click at [71, 491] on button "Agents report" at bounding box center [89, 488] width 131 height 16
click at [963, 16] on icon at bounding box center [958, 12] width 10 height 10
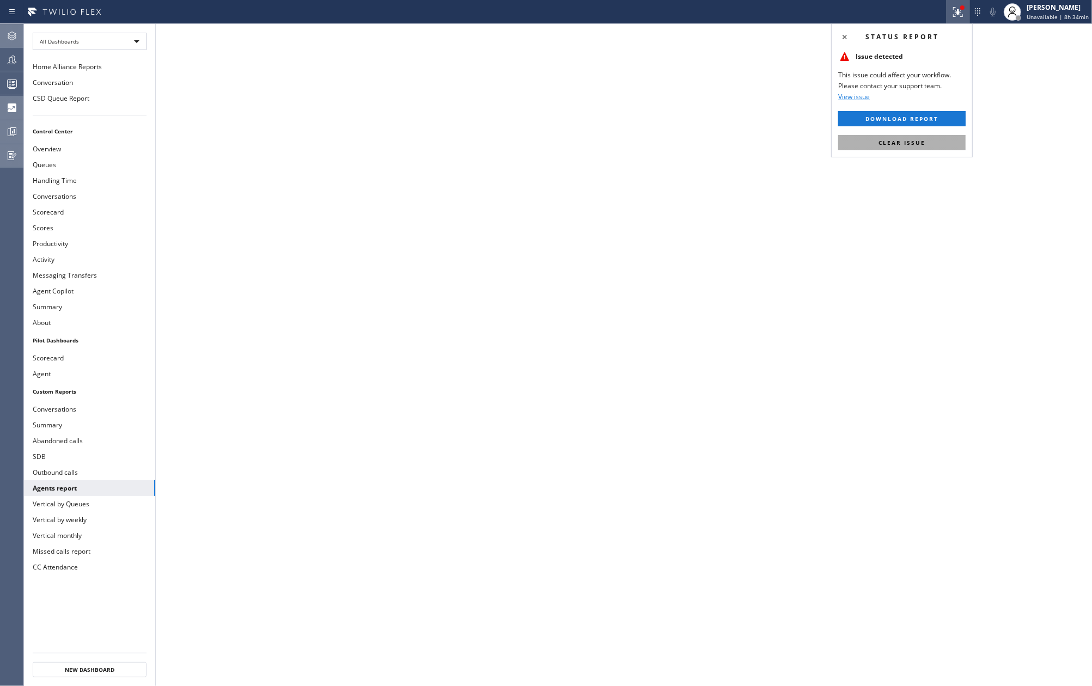
click at [934, 139] on button "Clear issue" at bounding box center [901, 142] width 127 height 15
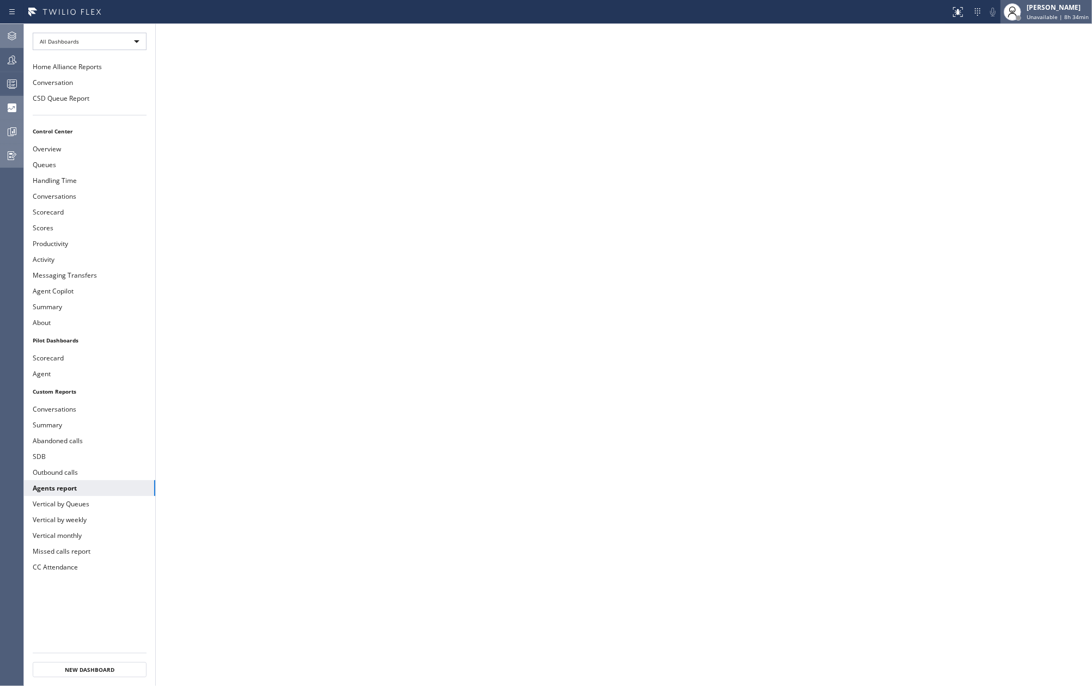
click at [1064, 7] on div "[PERSON_NAME]" at bounding box center [1057, 7] width 62 height 9
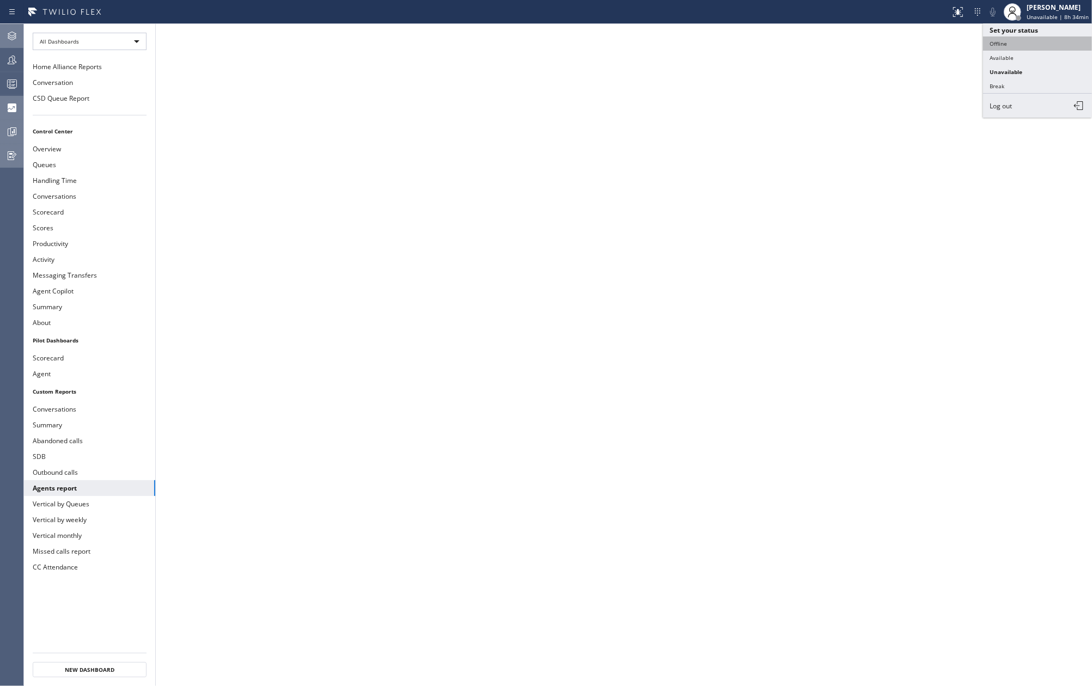
click at [1037, 42] on button "Offline" at bounding box center [1037, 43] width 109 height 14
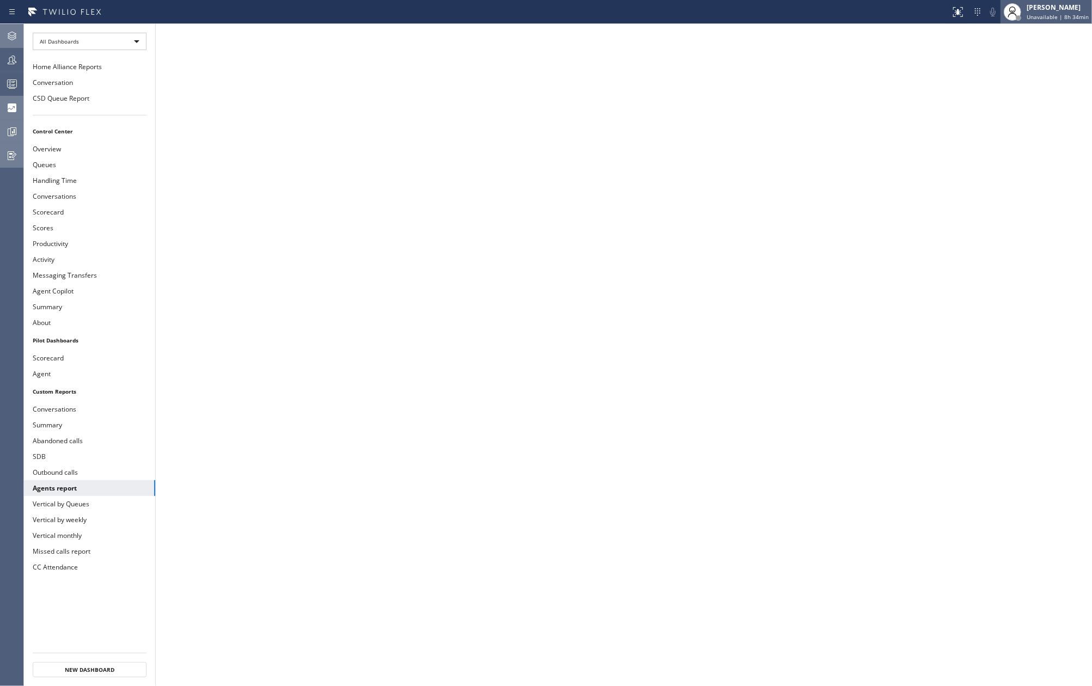
click at [1077, 8] on div "[PERSON_NAME]" at bounding box center [1057, 7] width 62 height 9
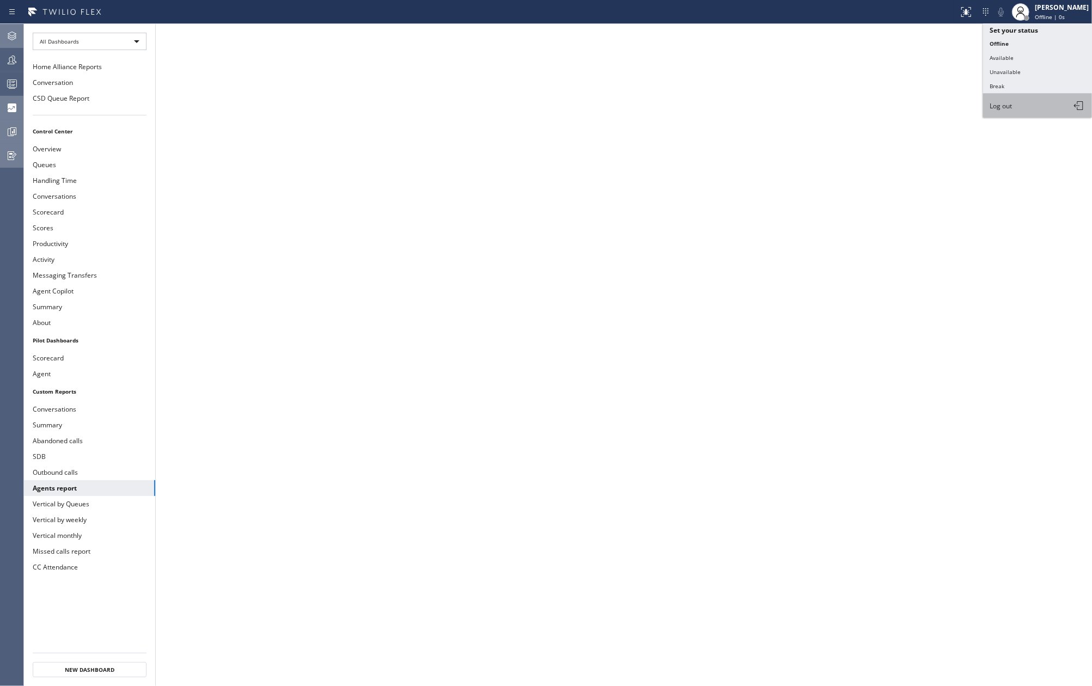
click at [1024, 107] on button "Log out" at bounding box center [1037, 106] width 109 height 24
